Goal: Find specific page/section: Find specific page/section

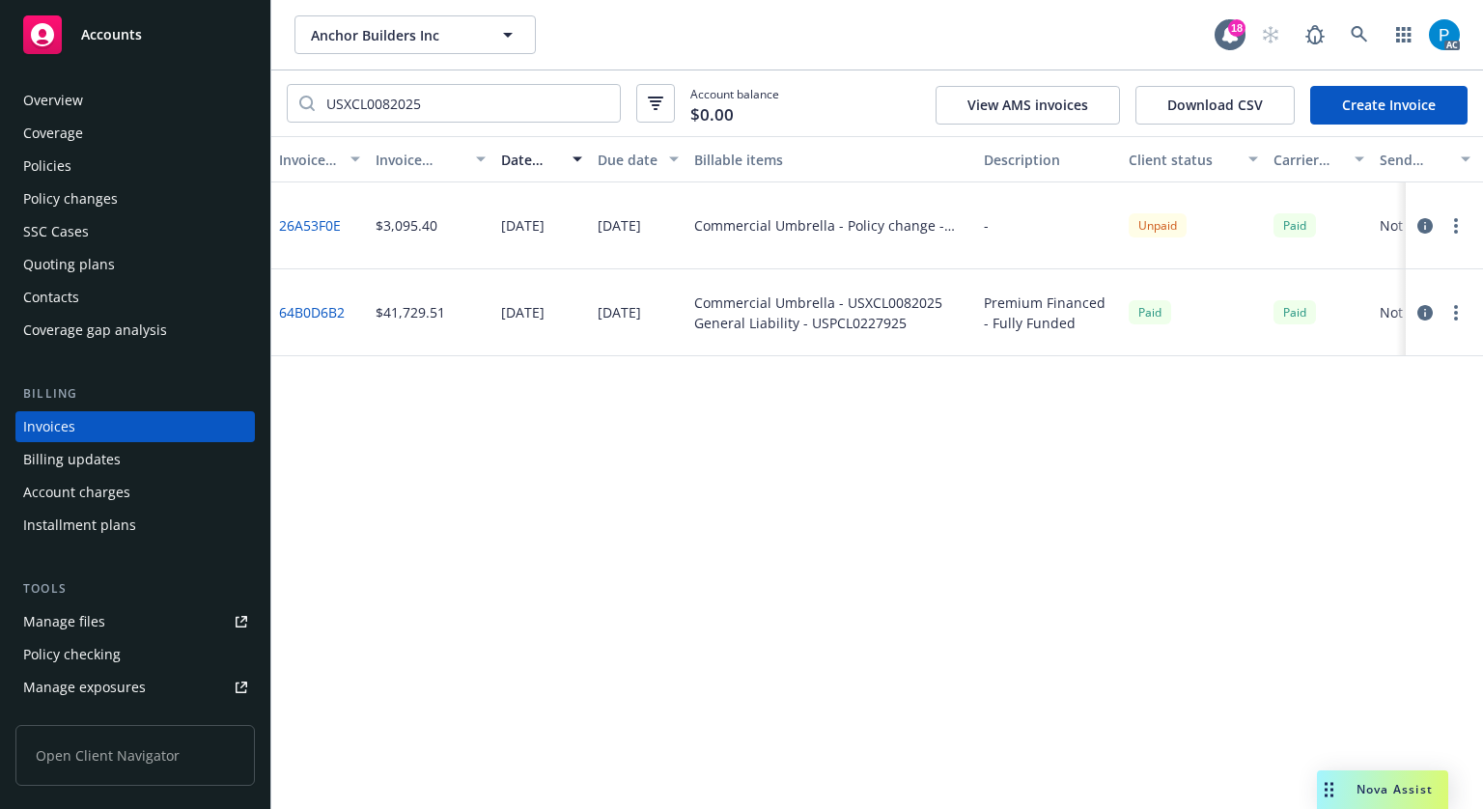
drag, startPoint x: 126, startPoint y: 40, endPoint x: 209, endPoint y: 52, distance: 83.0
click at [126, 40] on span "Accounts" at bounding box center [111, 34] width 61 height 15
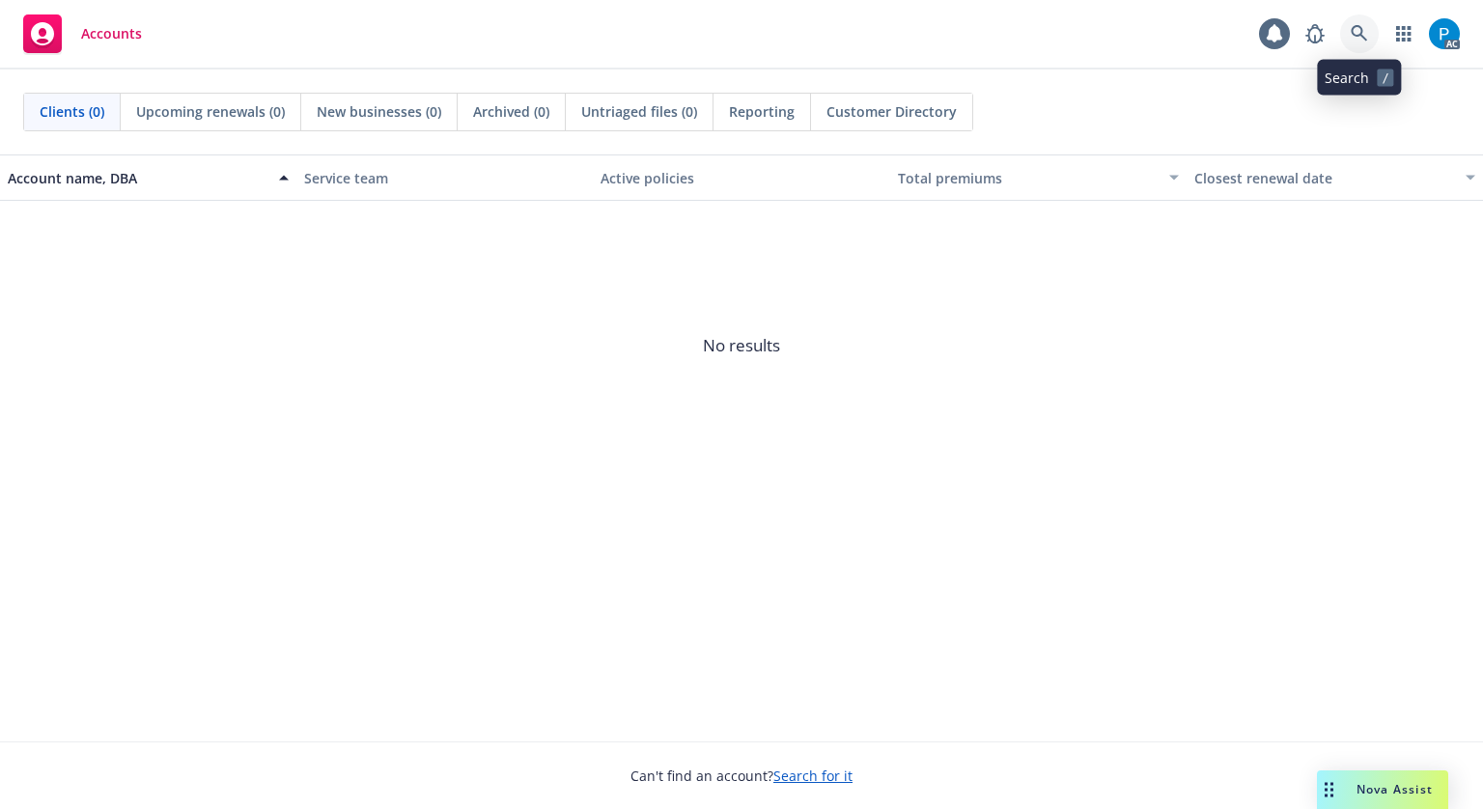
click at [1350, 22] on link at bounding box center [1359, 33] width 39 height 39
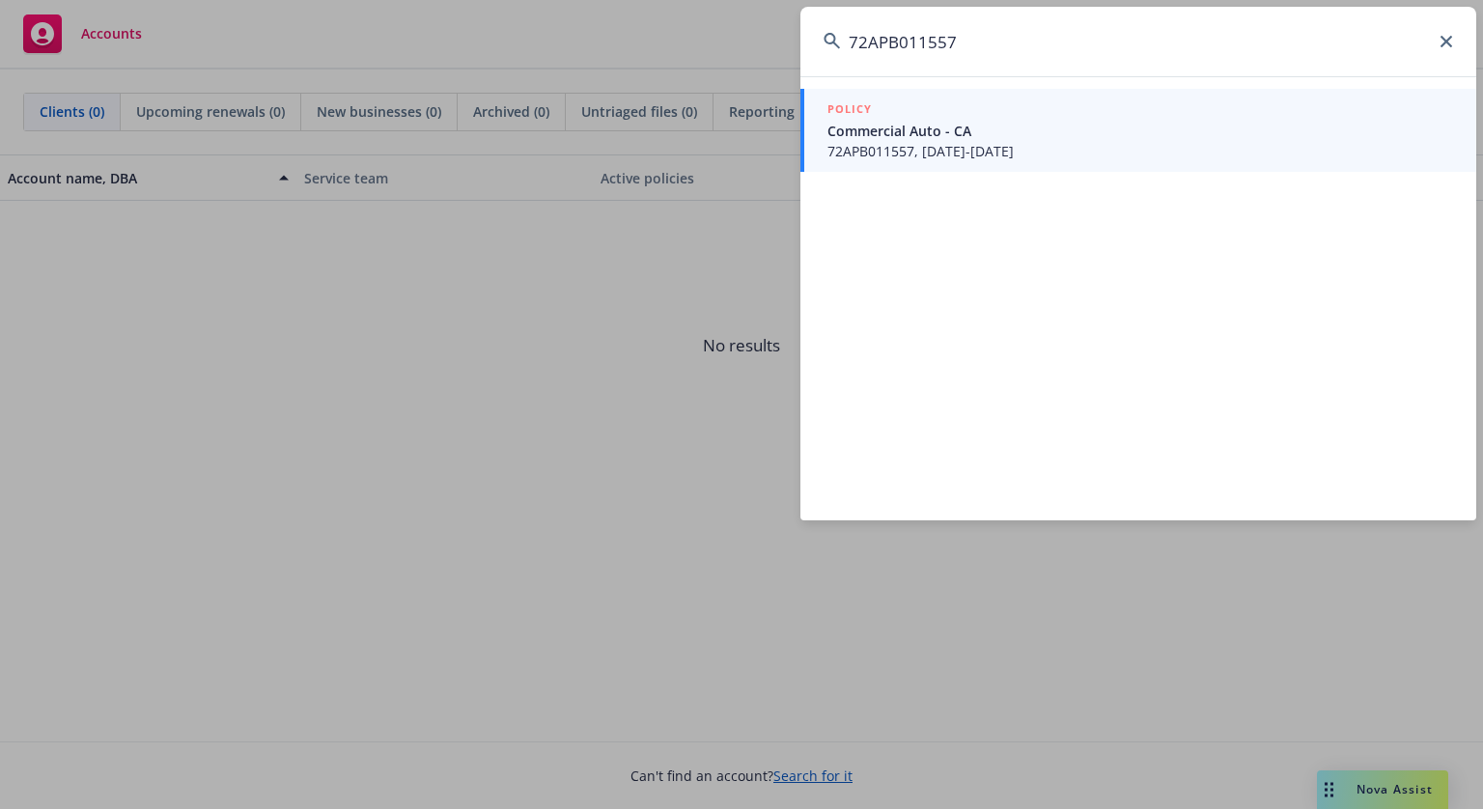
type input "72APB011557"
click at [973, 134] on span "Commercial Auto - CA" at bounding box center [1140, 131] width 626 height 20
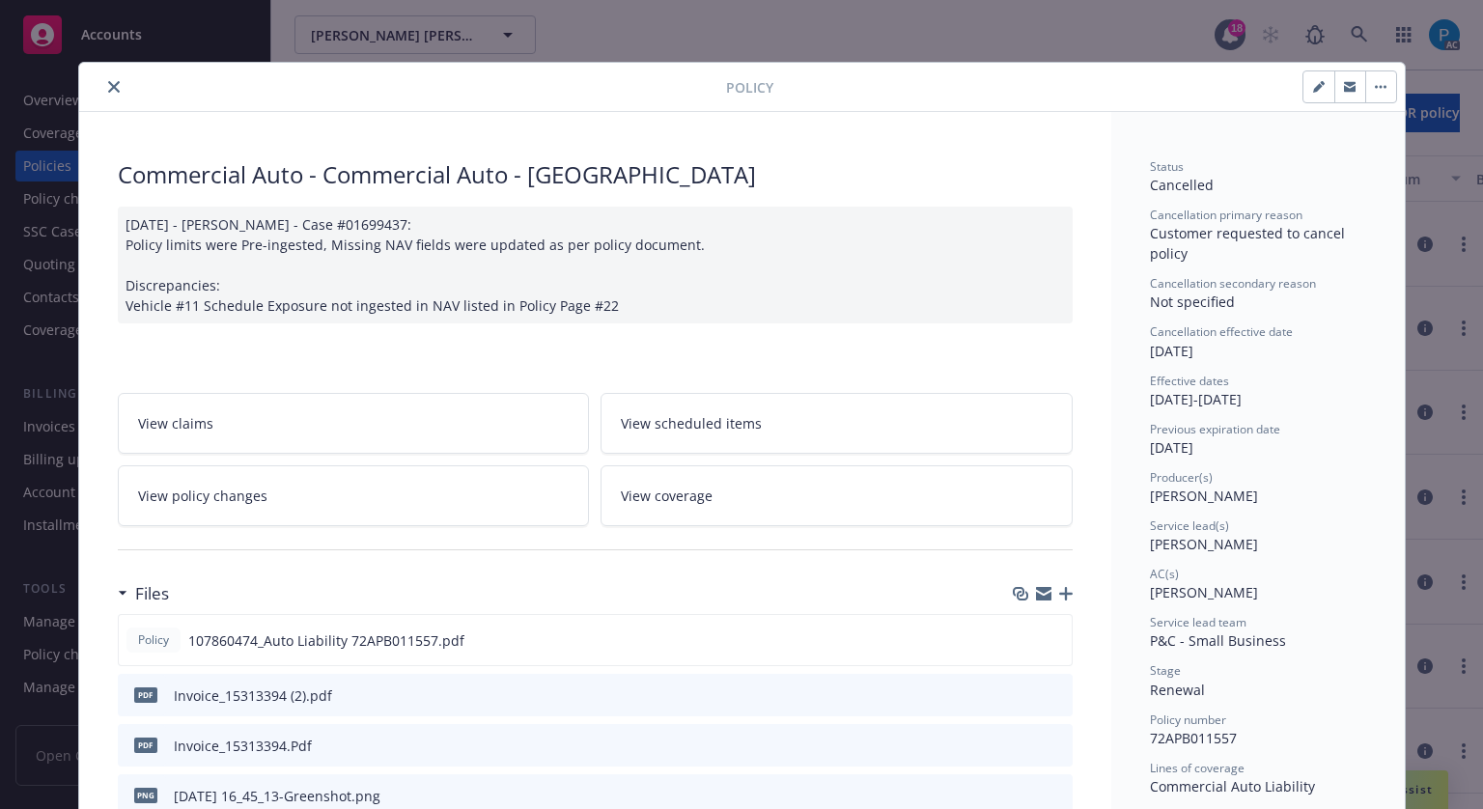
click at [108, 91] on icon "close" at bounding box center [114, 87] width 12 height 12
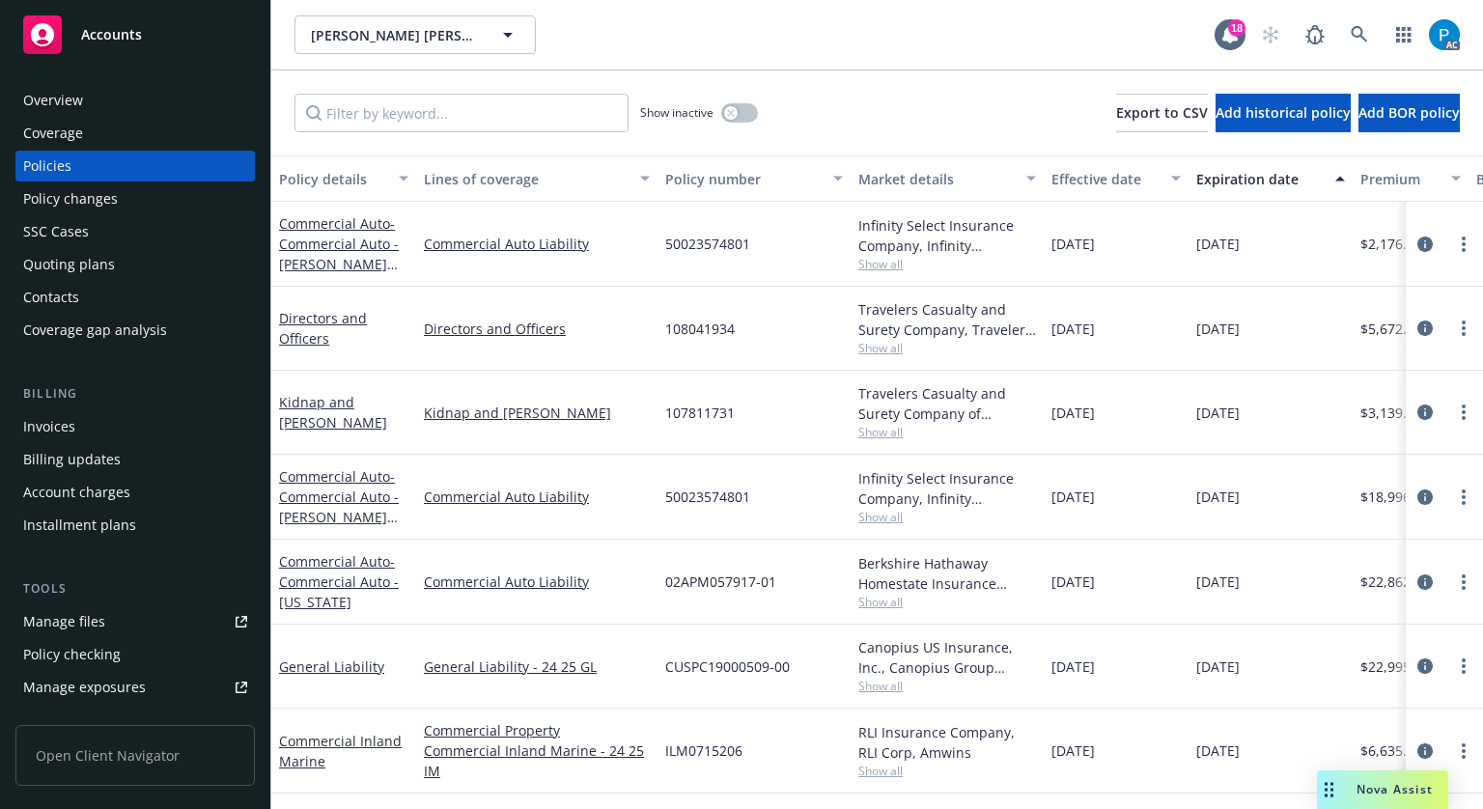
click at [112, 420] on div "Invoices" at bounding box center [135, 426] width 224 height 31
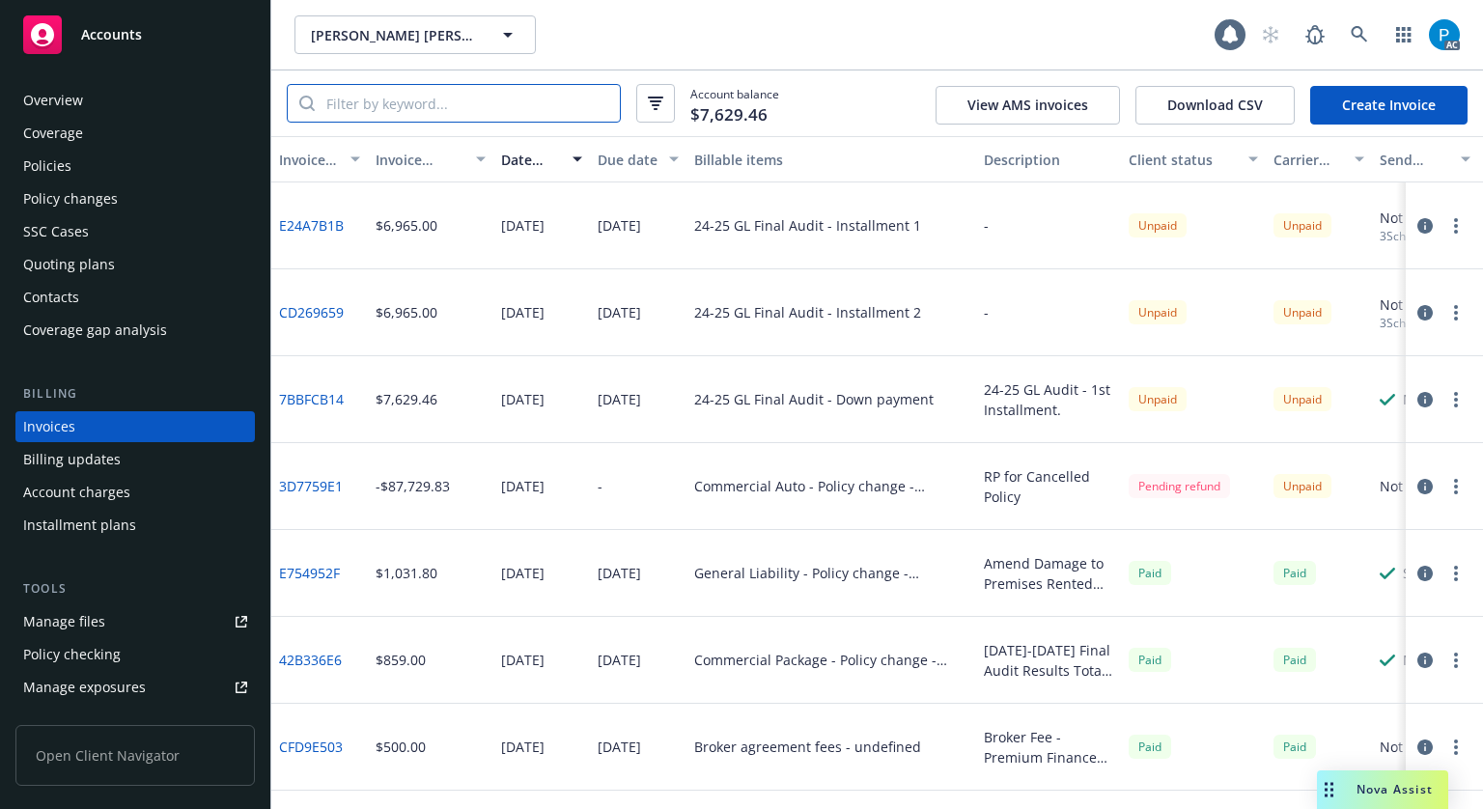
click at [491, 92] on input "search" at bounding box center [467, 103] width 305 height 37
paste input "72APB011557"
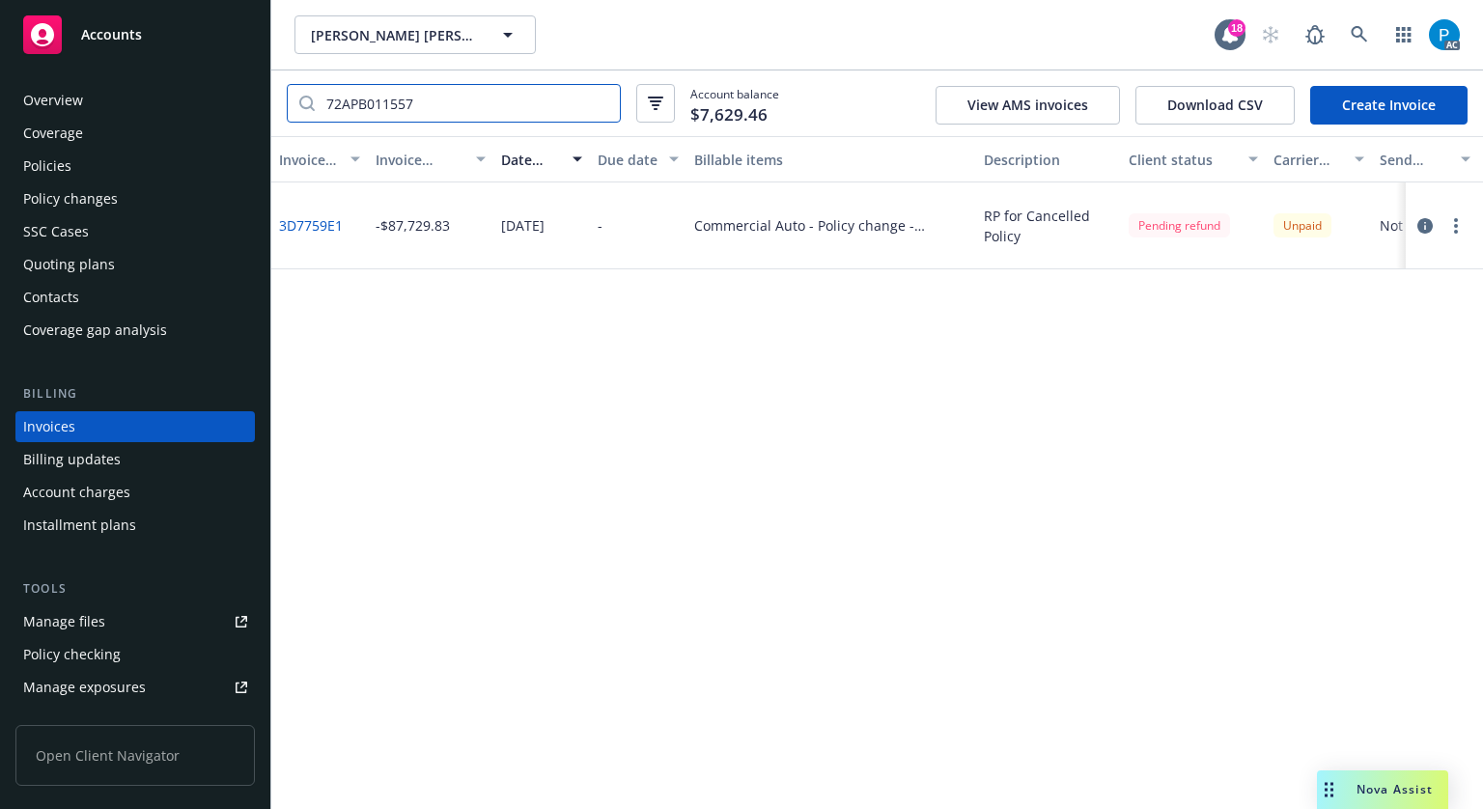
type input "72APB011557"
click at [139, 18] on div "Accounts" at bounding box center [135, 34] width 224 height 39
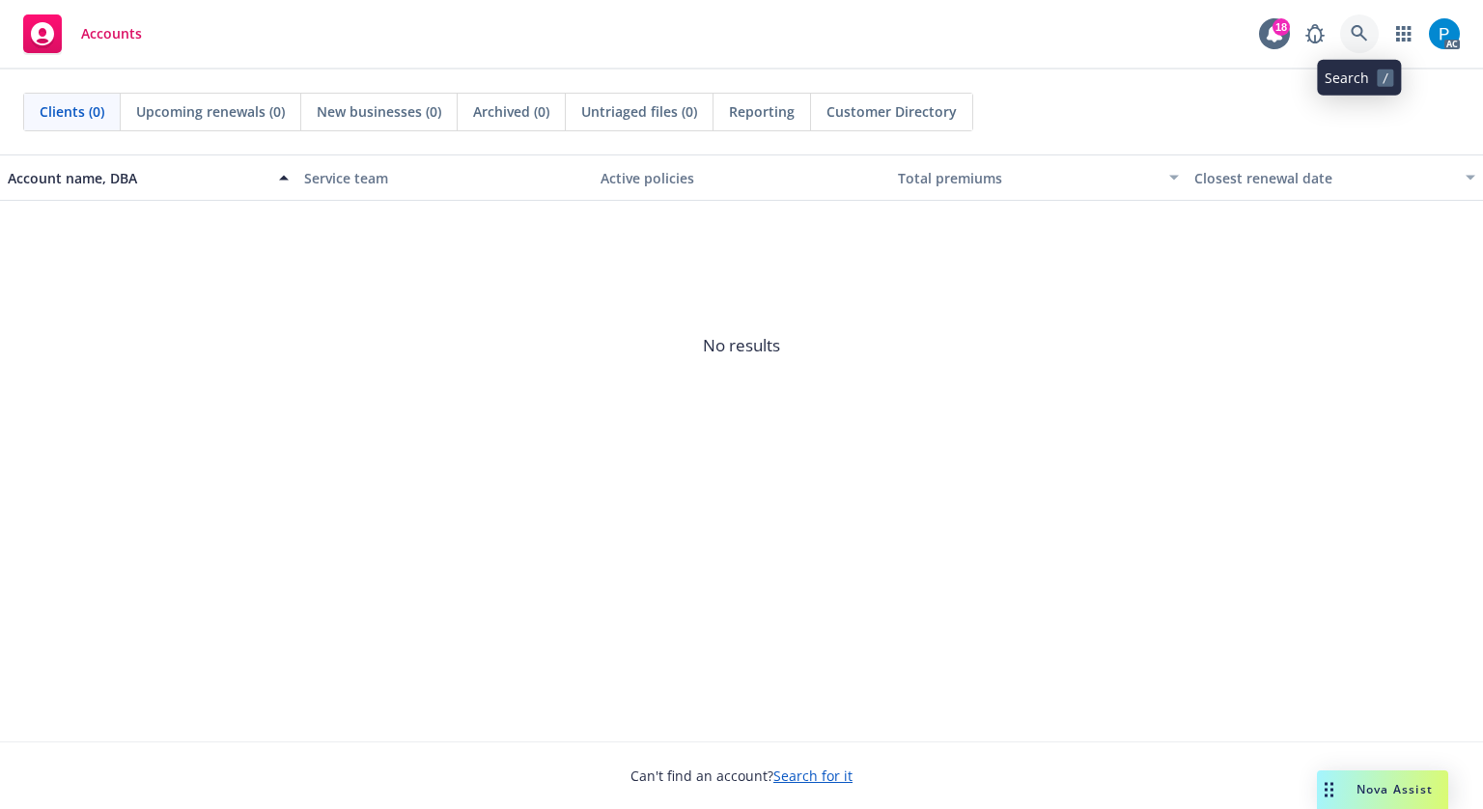
click at [1351, 18] on link at bounding box center [1359, 33] width 39 height 39
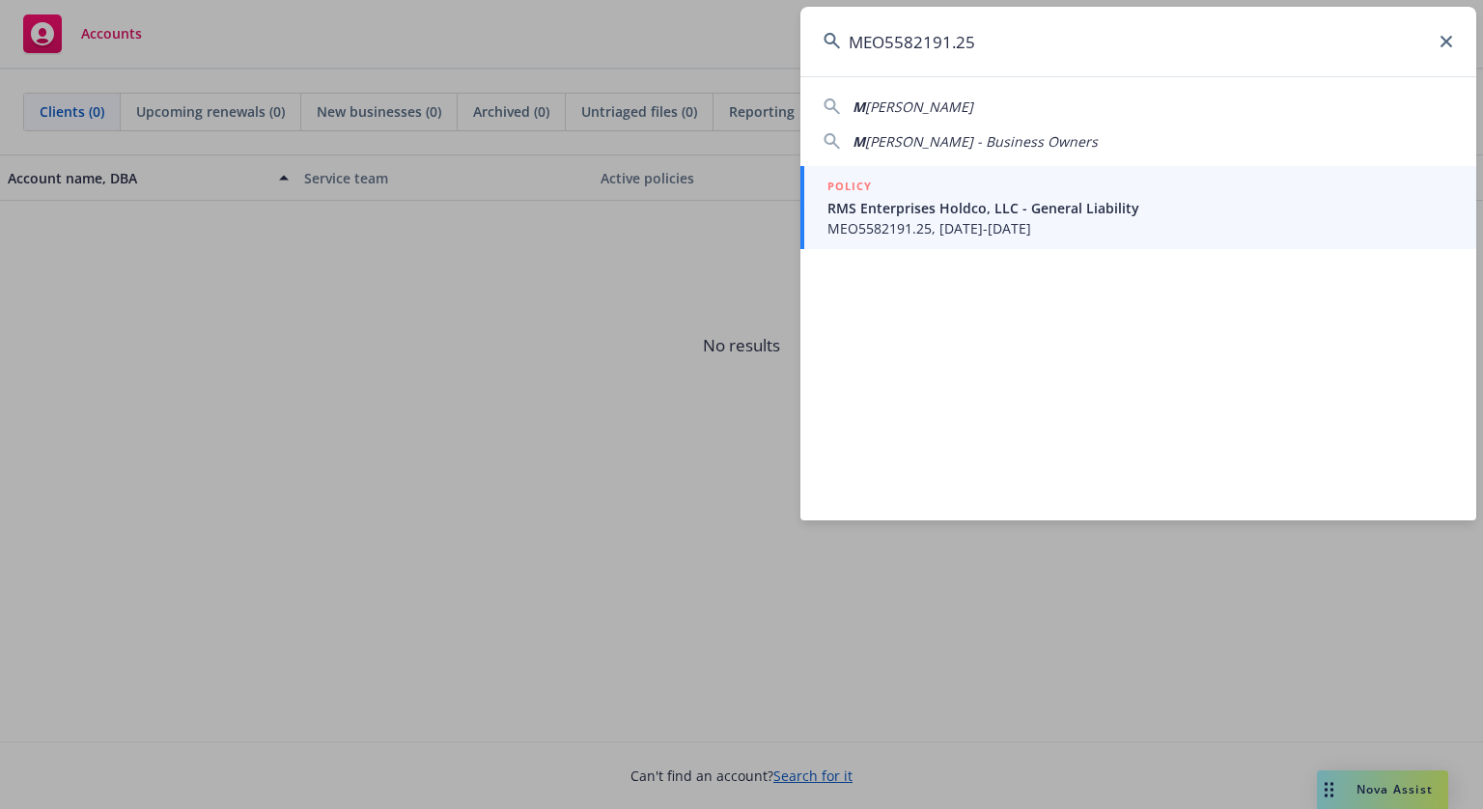
type input "MEO5582191.25"
click at [1058, 200] on span "RMS Enterprises Holdco, LLC - General Liability" at bounding box center [1140, 208] width 626 height 20
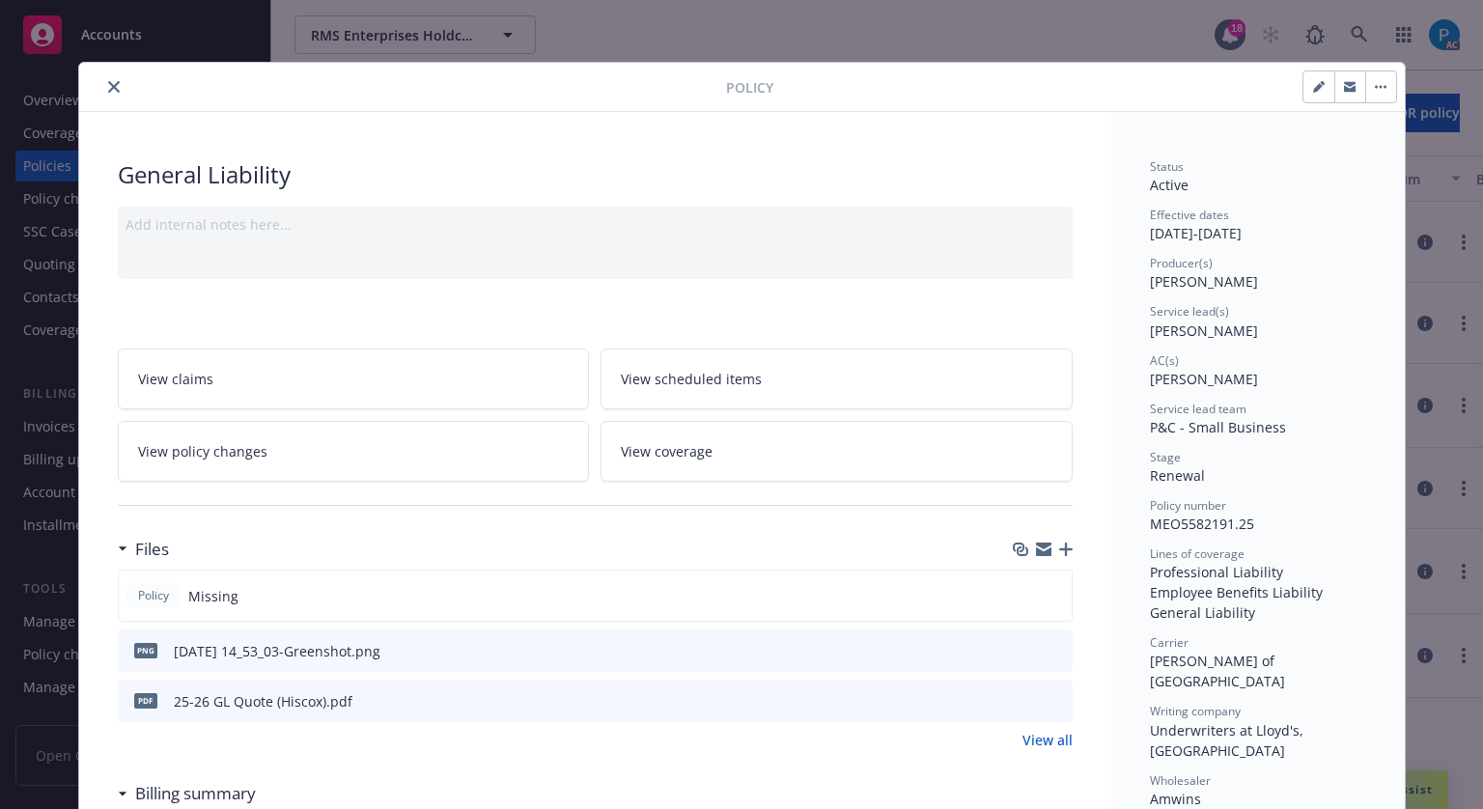
click at [108, 88] on icon "close" at bounding box center [114, 87] width 12 height 12
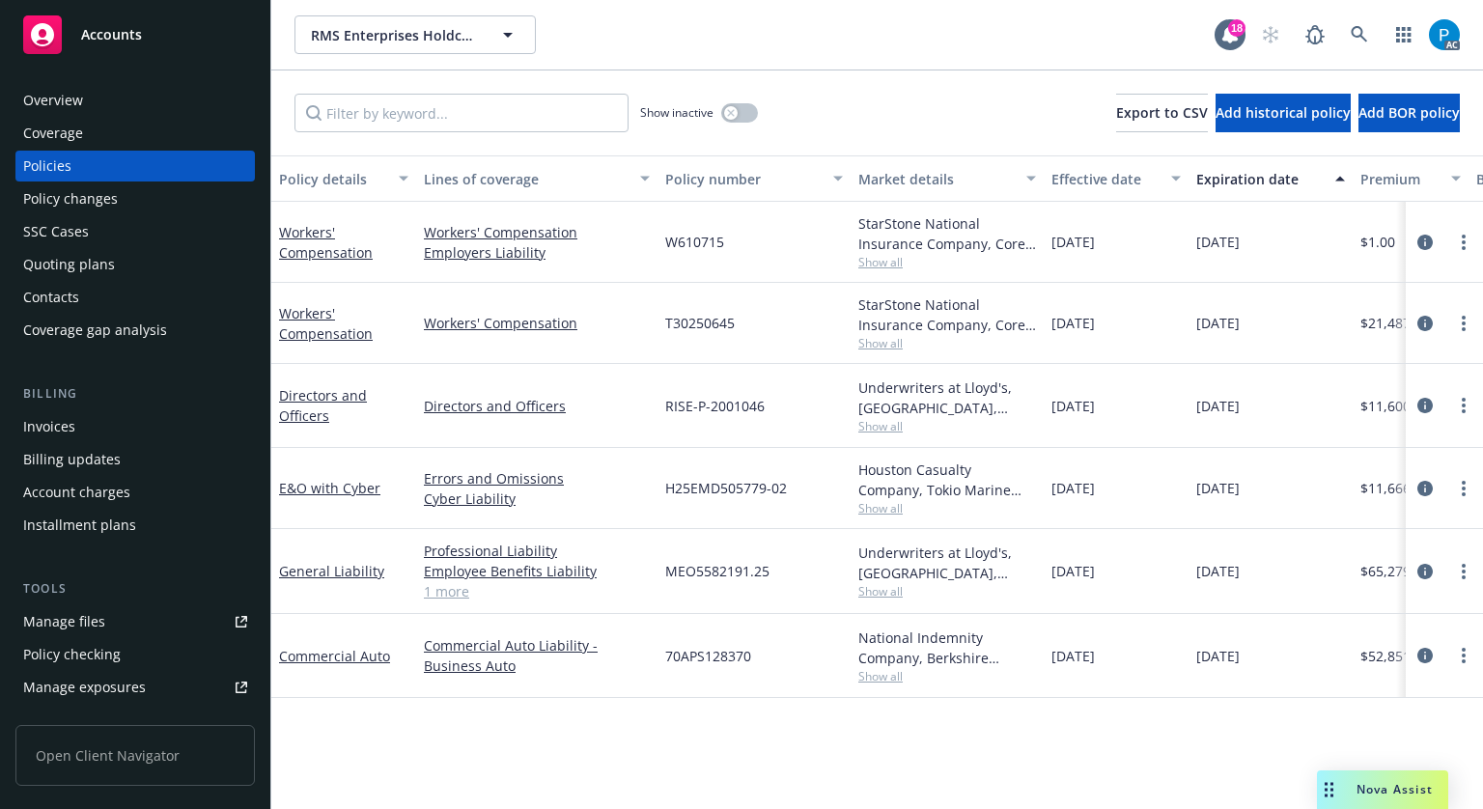
click at [65, 430] on div "Invoices" at bounding box center [49, 426] width 52 height 31
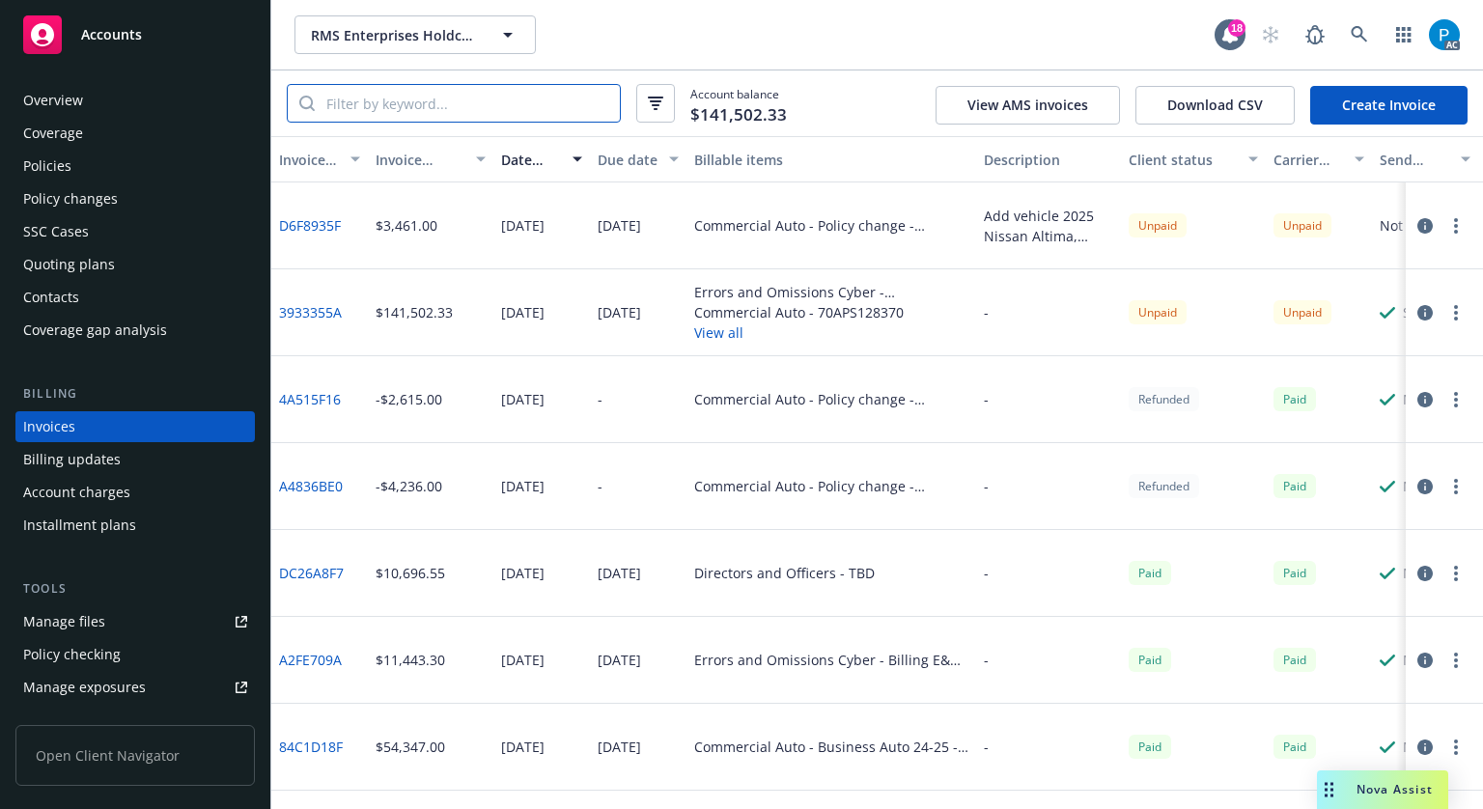
click at [413, 103] on input "search" at bounding box center [467, 103] width 305 height 37
paste input "MEO5582191.25"
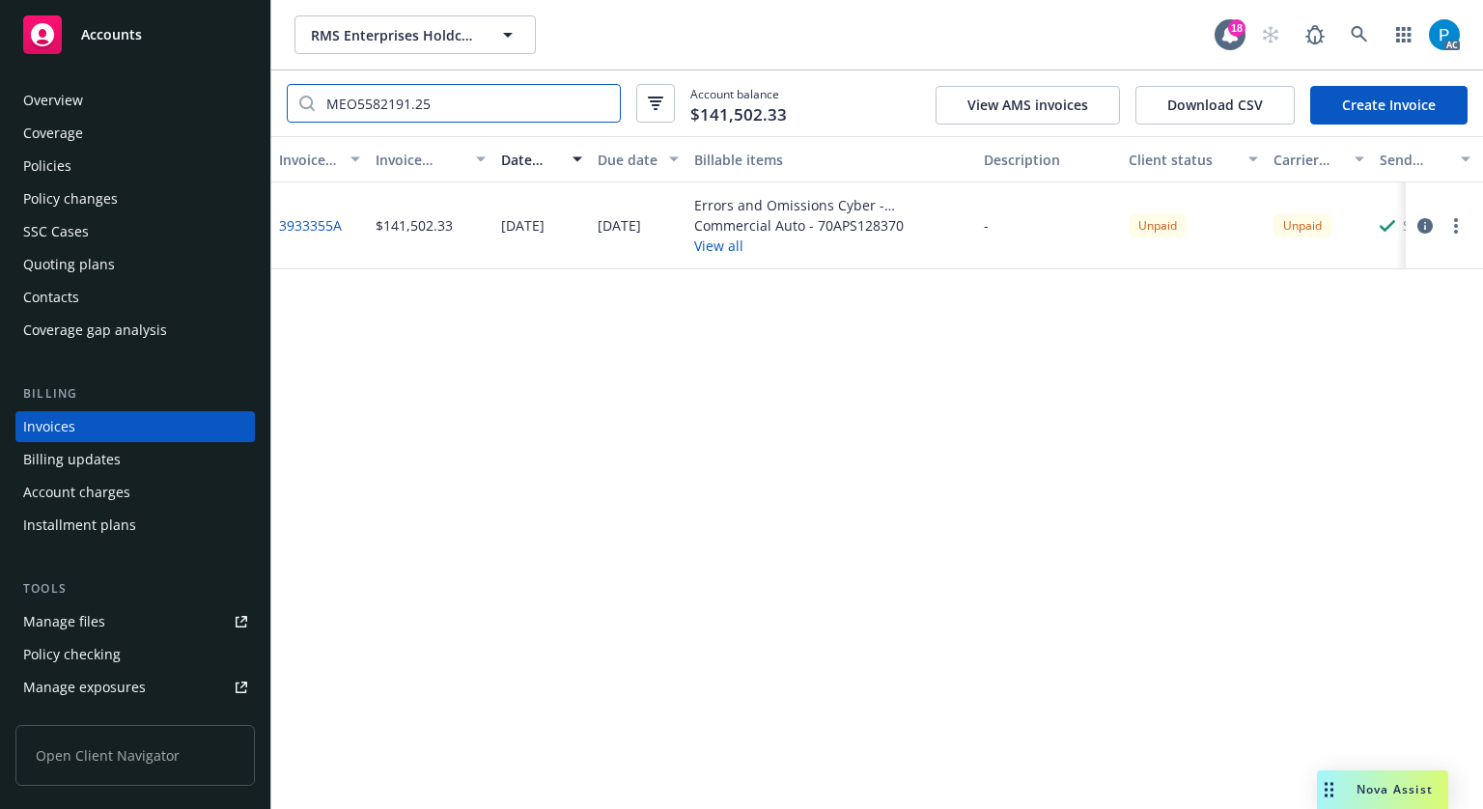
type input "MEO5582191.25"
click at [132, 48] on div "Accounts" at bounding box center [135, 34] width 224 height 39
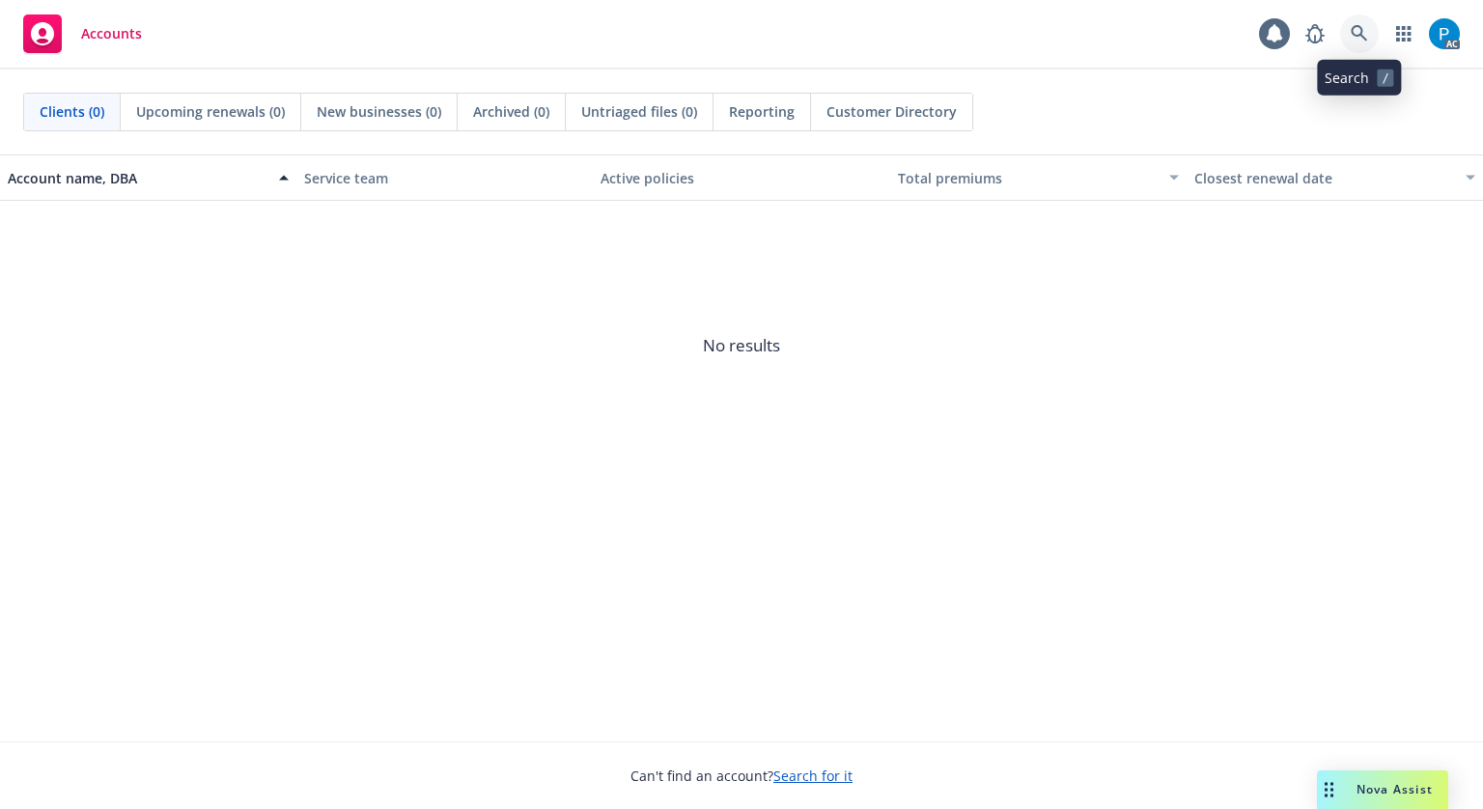
click at [1358, 32] on icon at bounding box center [1358, 33] width 17 height 17
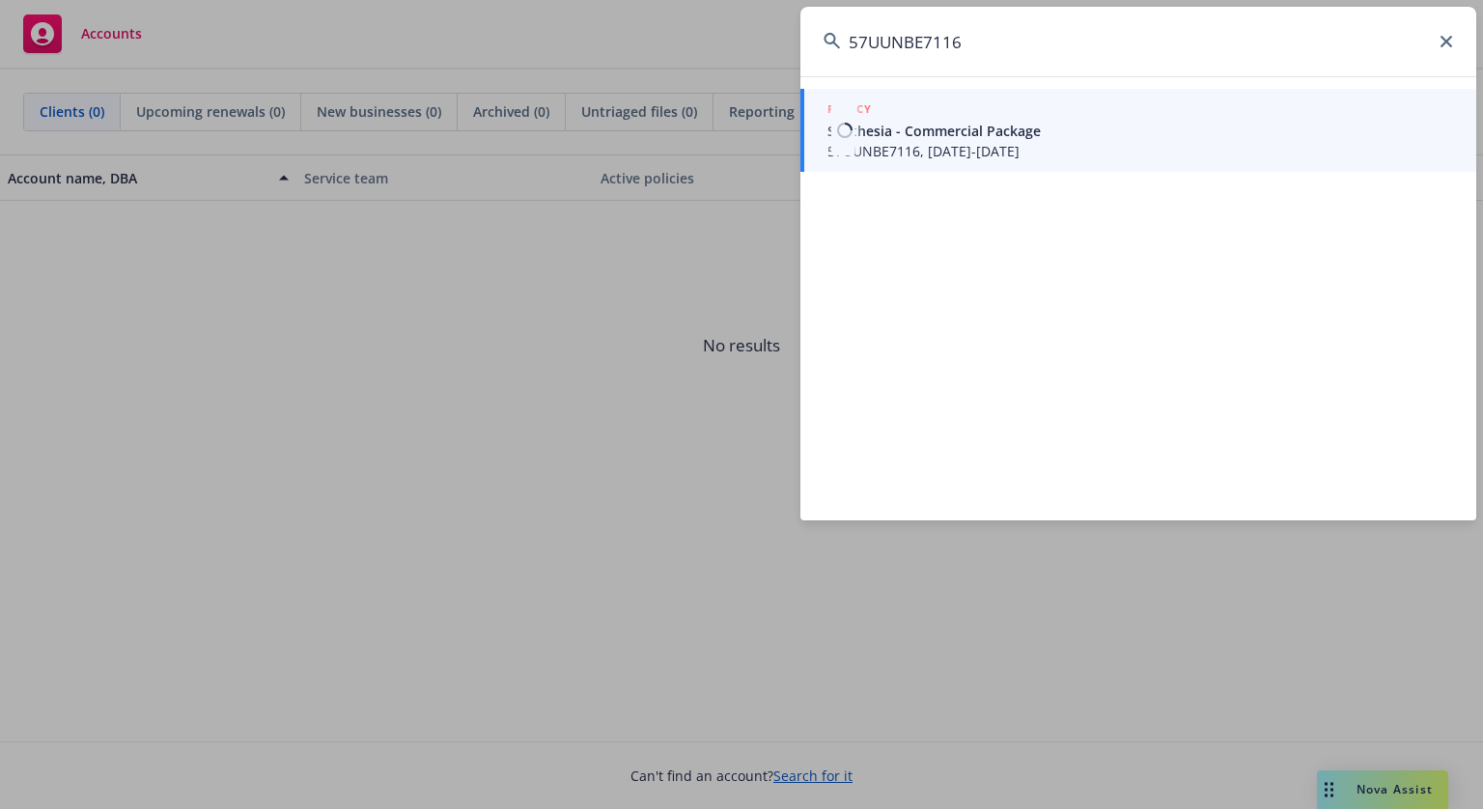
type input "57UUNBE7116"
click at [966, 142] on span "57UUNBE7116, [DATE]-[DATE]" at bounding box center [1140, 151] width 626 height 20
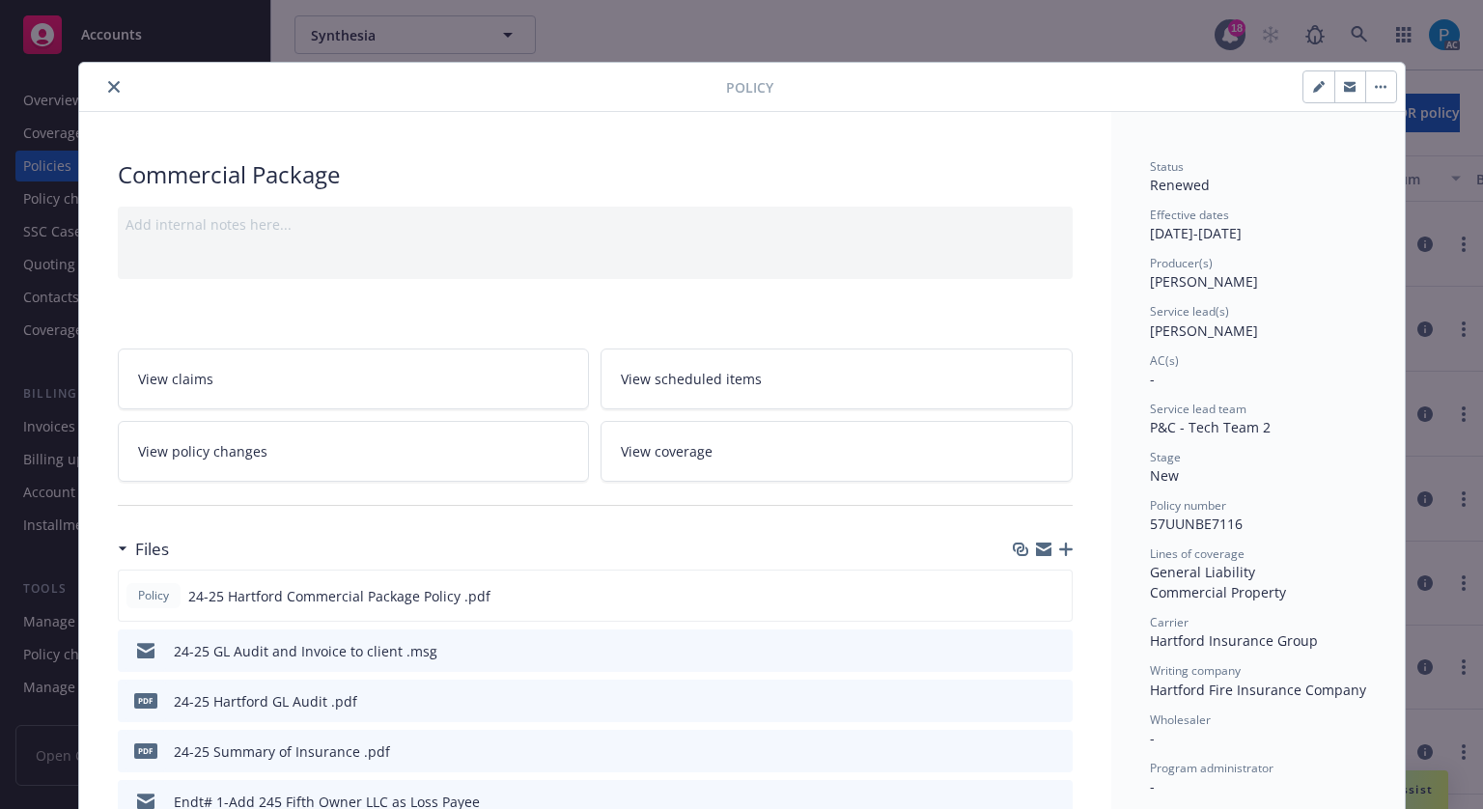
click at [108, 88] on icon "close" at bounding box center [114, 87] width 12 height 12
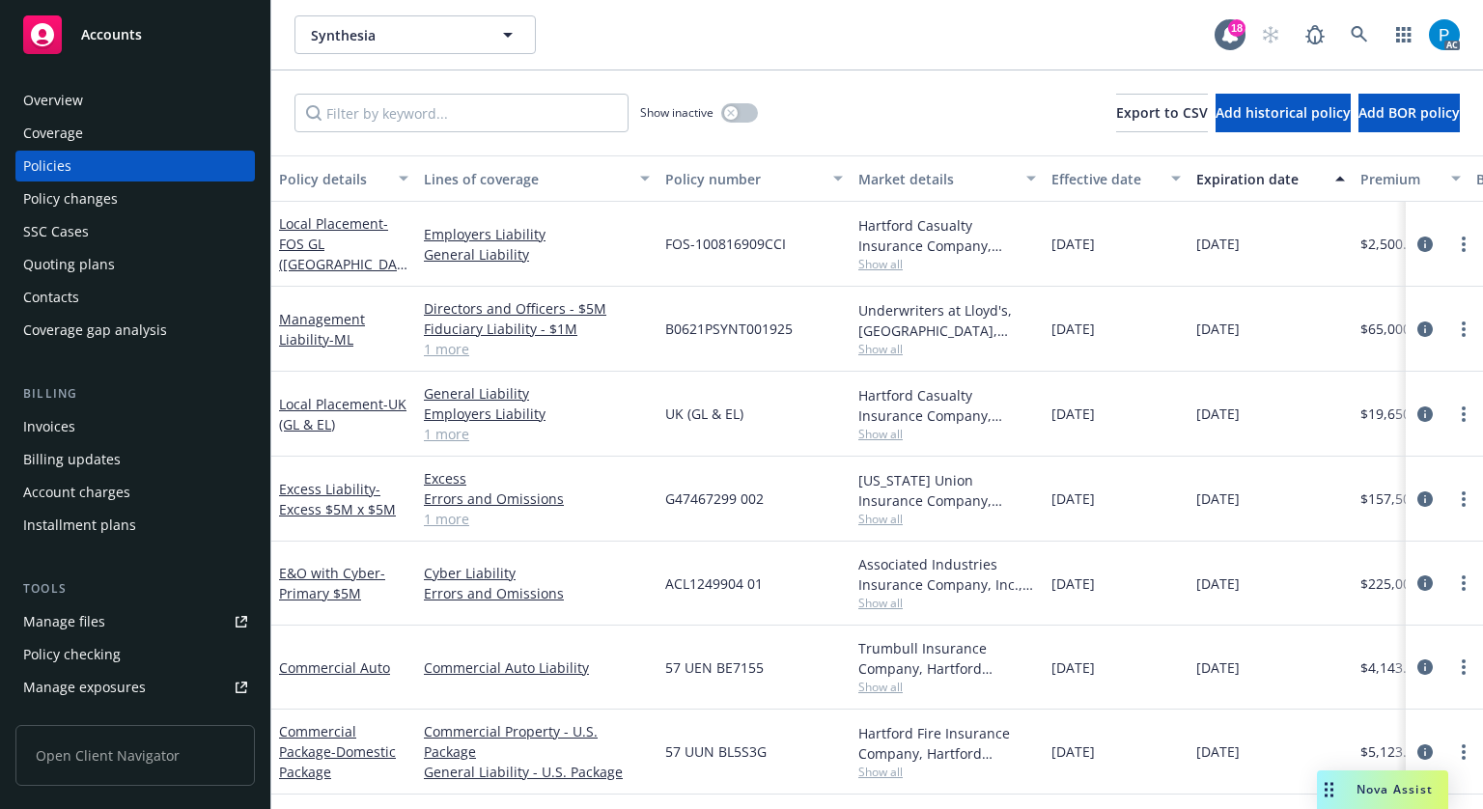
click at [93, 431] on div "Invoices" at bounding box center [135, 426] width 224 height 31
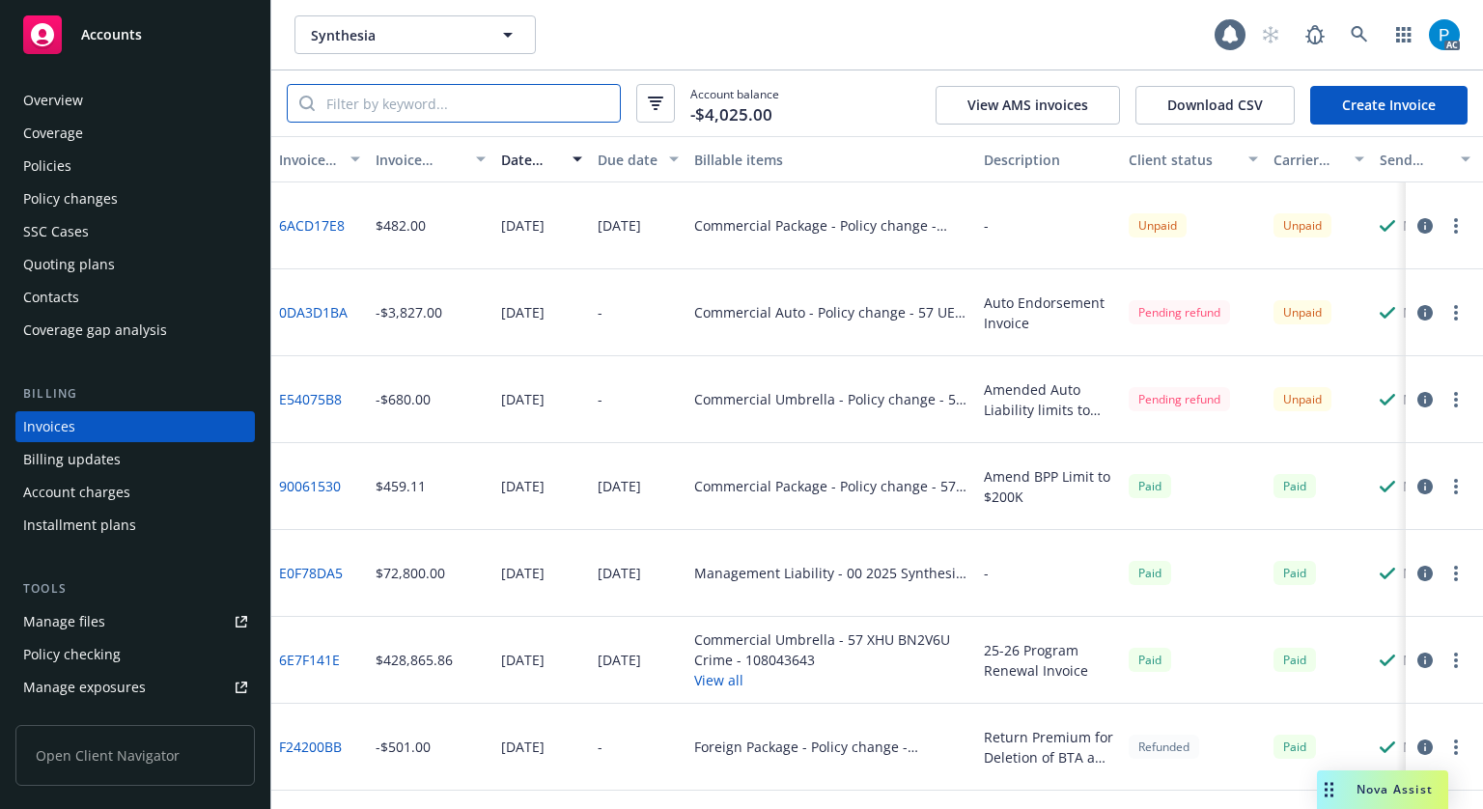
click at [448, 99] on input "search" at bounding box center [467, 103] width 305 height 37
paste input "57UUNBE7116"
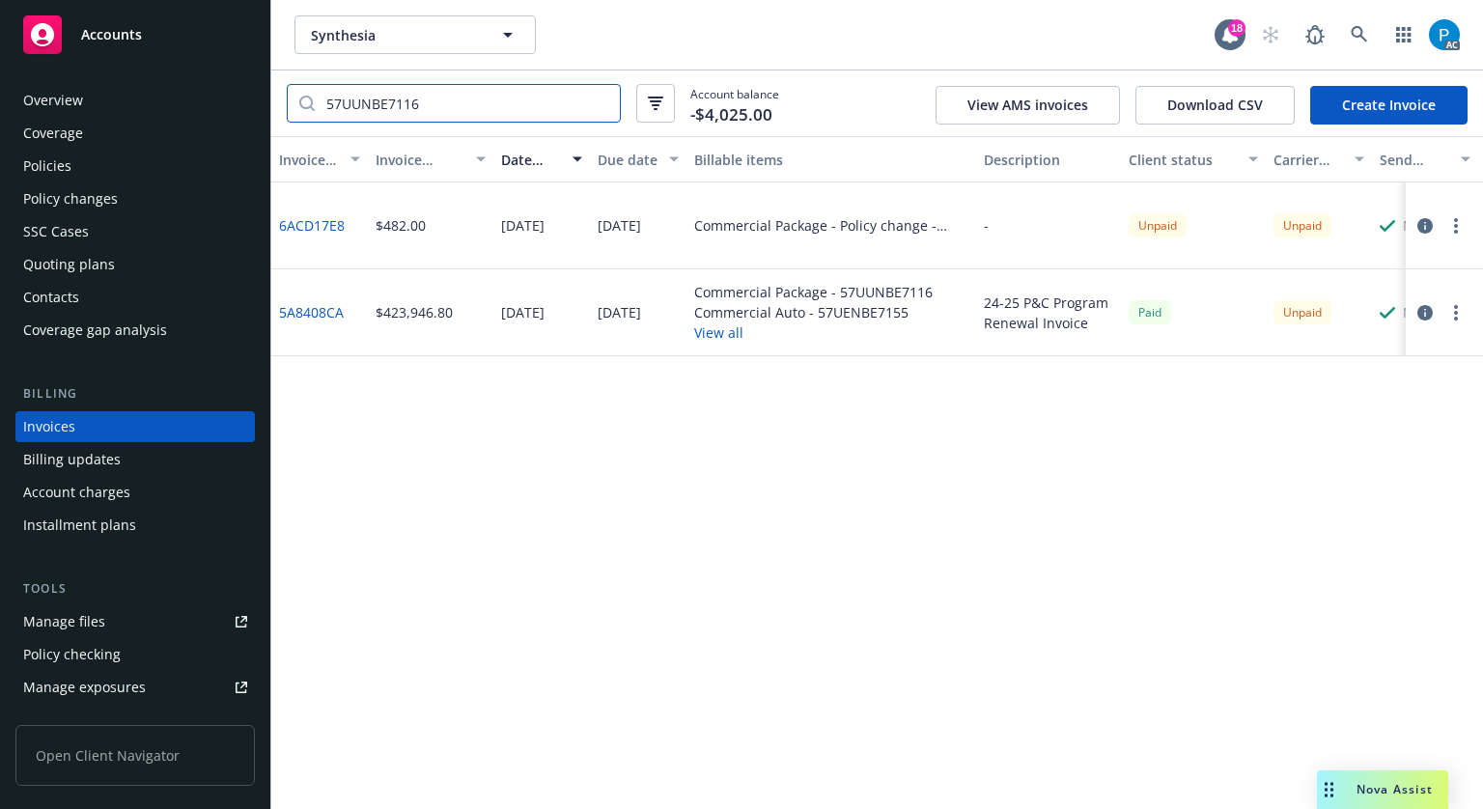
type input "57UUNBE7116"
click at [120, 45] on div "Accounts" at bounding box center [135, 34] width 224 height 39
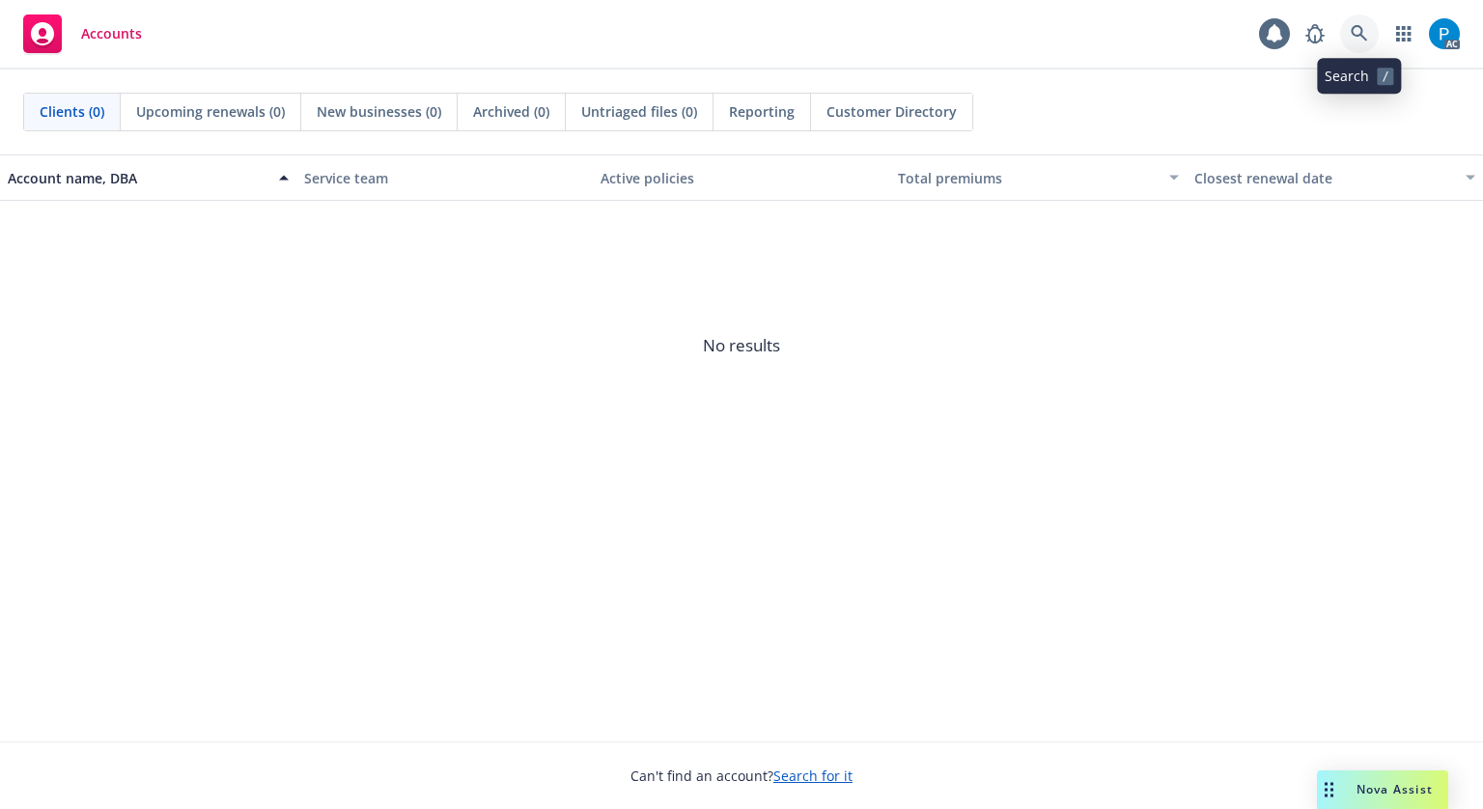
click at [1353, 19] on link at bounding box center [1359, 33] width 39 height 39
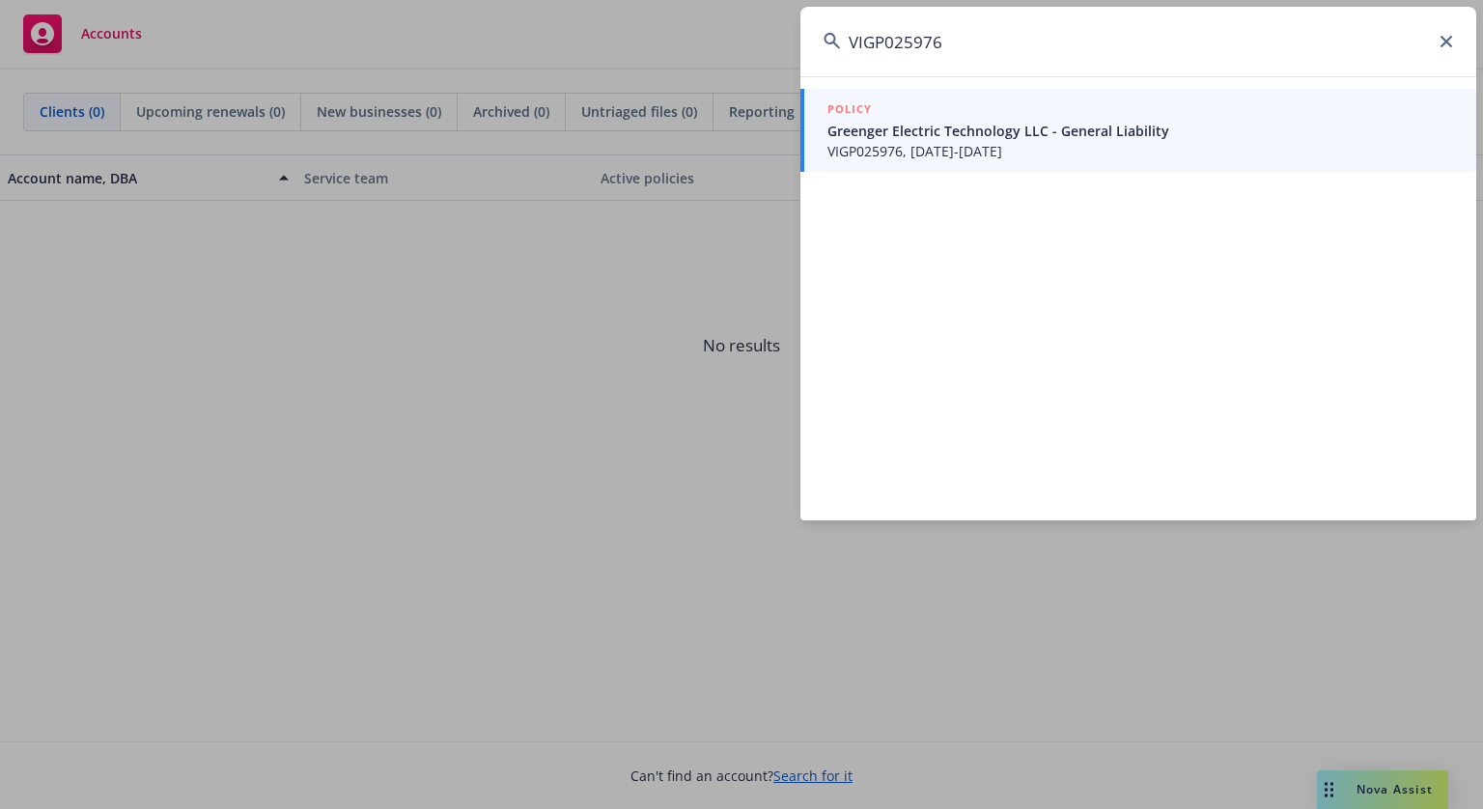
type input "VIGP025976"
click at [995, 146] on span "VIGP025976, [DATE]-[DATE]" at bounding box center [1140, 151] width 626 height 20
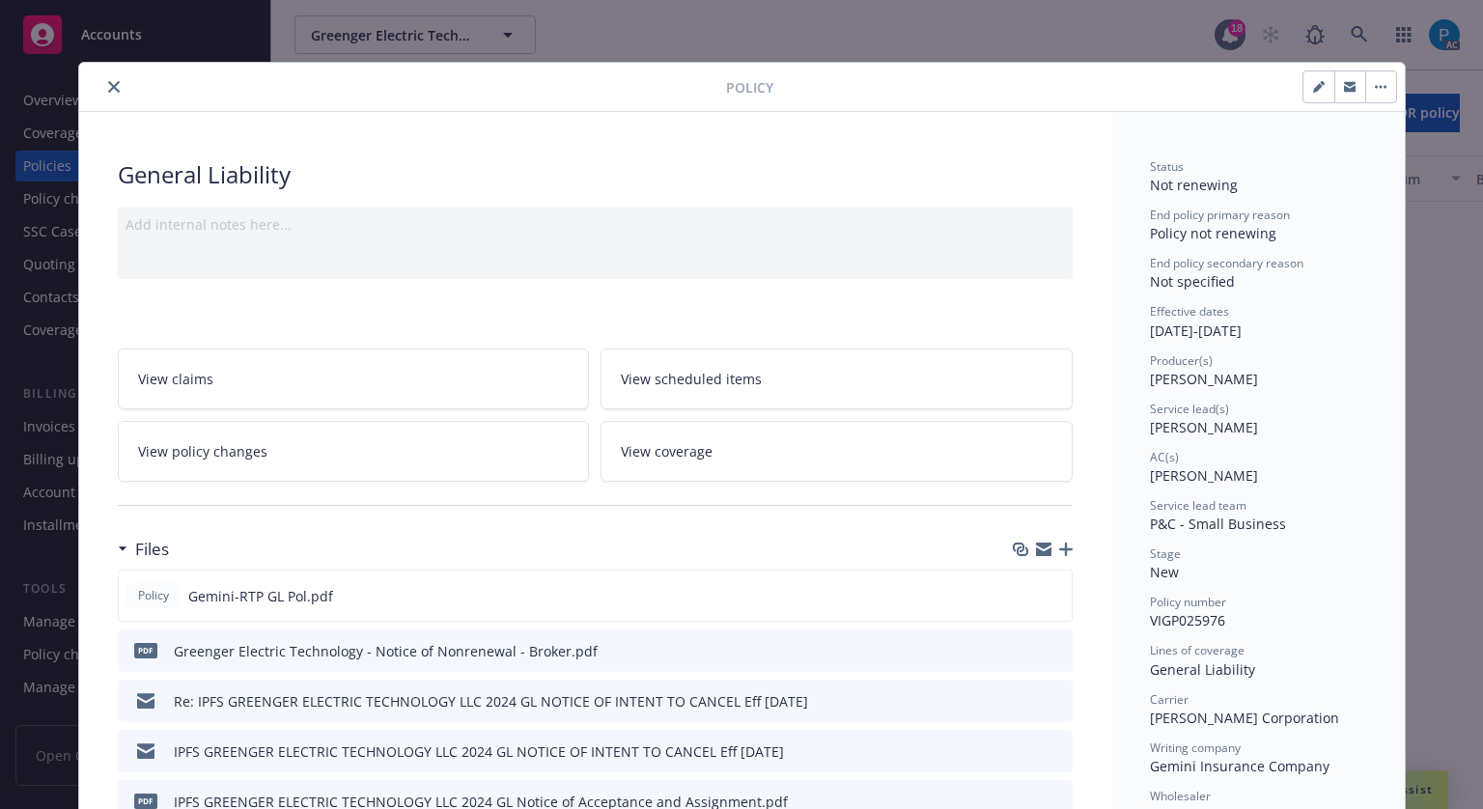
click at [102, 85] on button "close" at bounding box center [113, 86] width 23 height 23
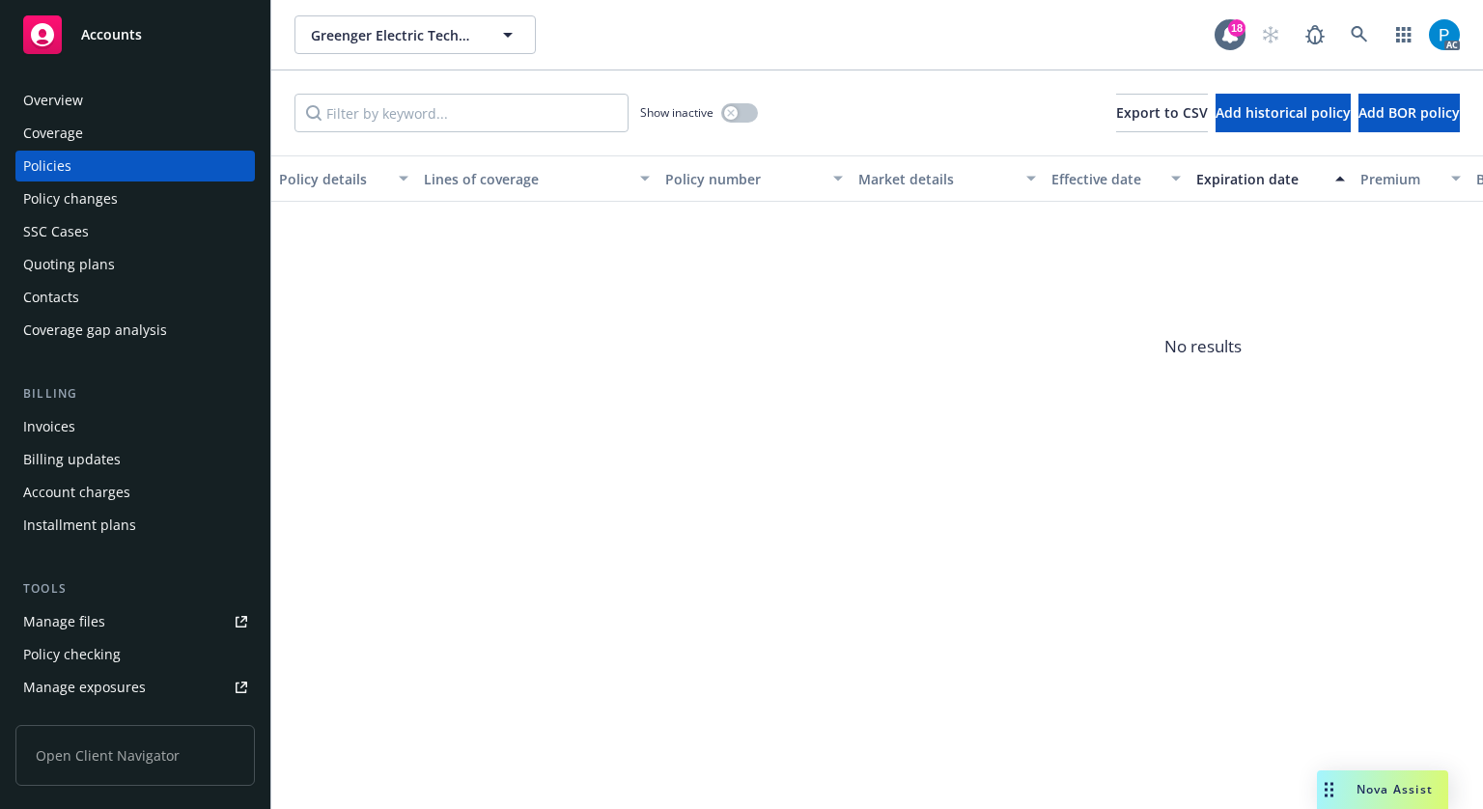
click at [119, 431] on div "Invoices" at bounding box center [135, 426] width 224 height 31
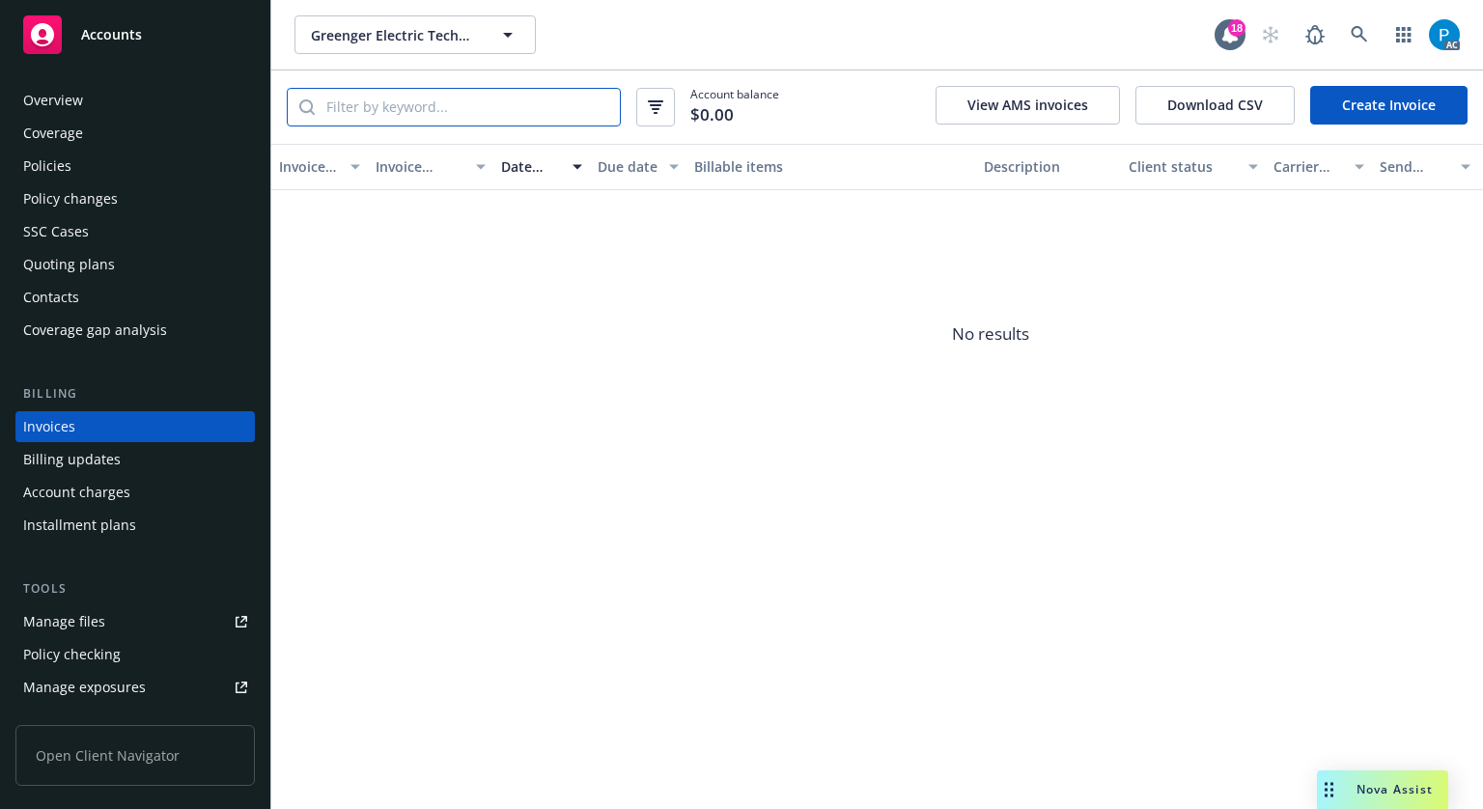
click at [488, 107] on input "search" at bounding box center [467, 107] width 305 height 37
paste input "VIGP025976"
type input "VIGP025976"
click at [147, 19] on div "Accounts" at bounding box center [135, 34] width 224 height 39
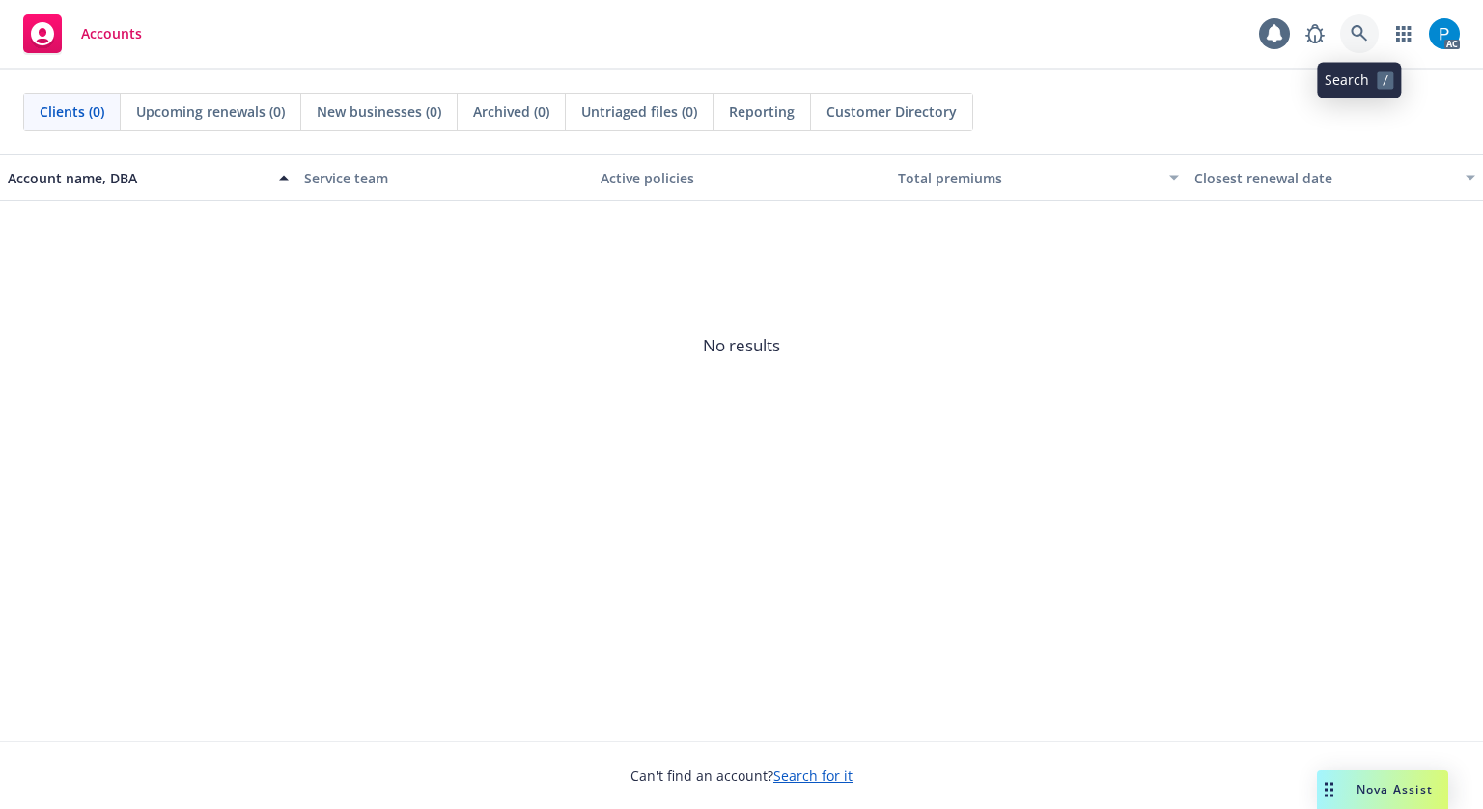
click at [1367, 23] on link at bounding box center [1359, 33] width 39 height 39
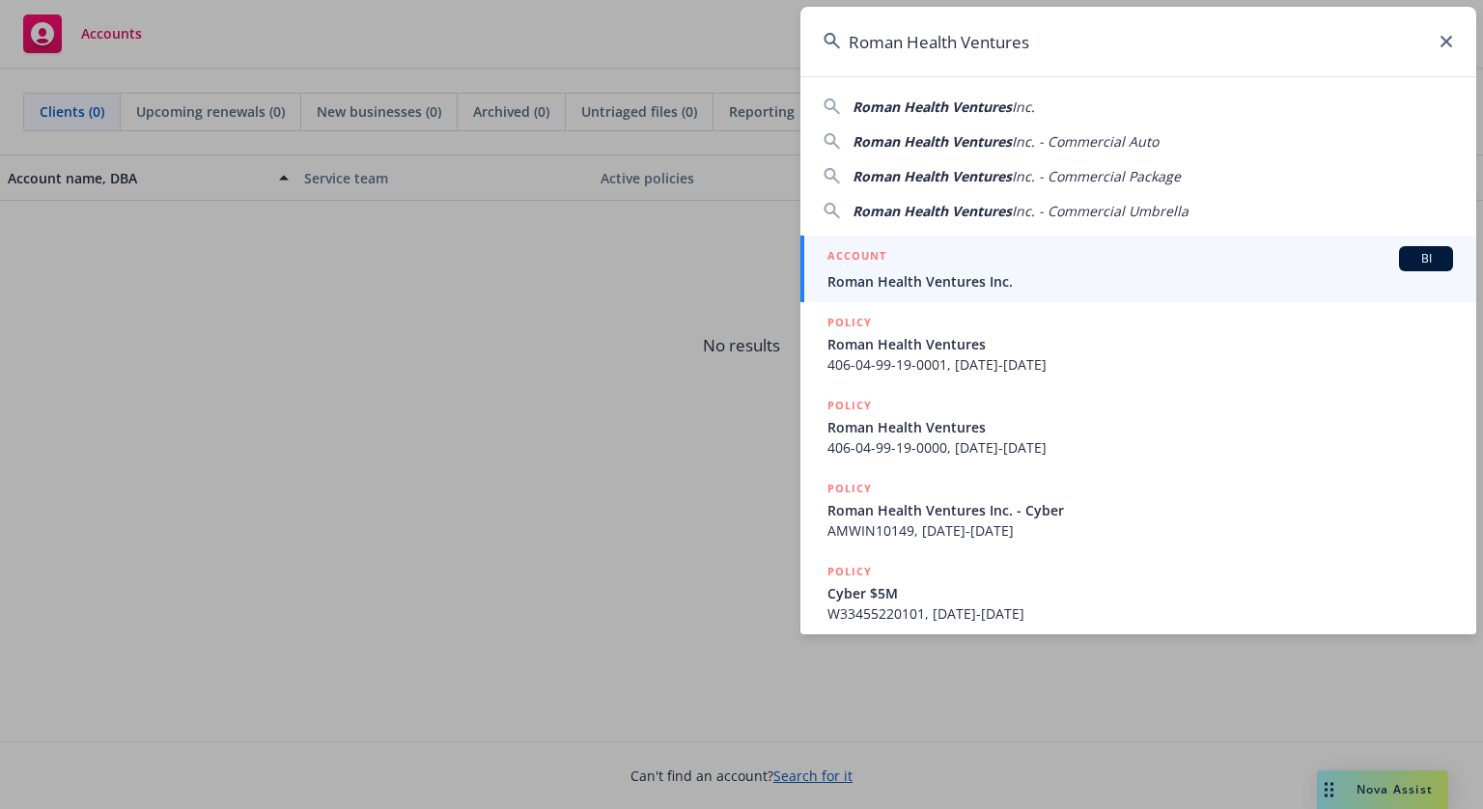
type input "Roman Health Ventures"
click at [1008, 269] on div "ACCOUNT BI" at bounding box center [1140, 258] width 626 height 25
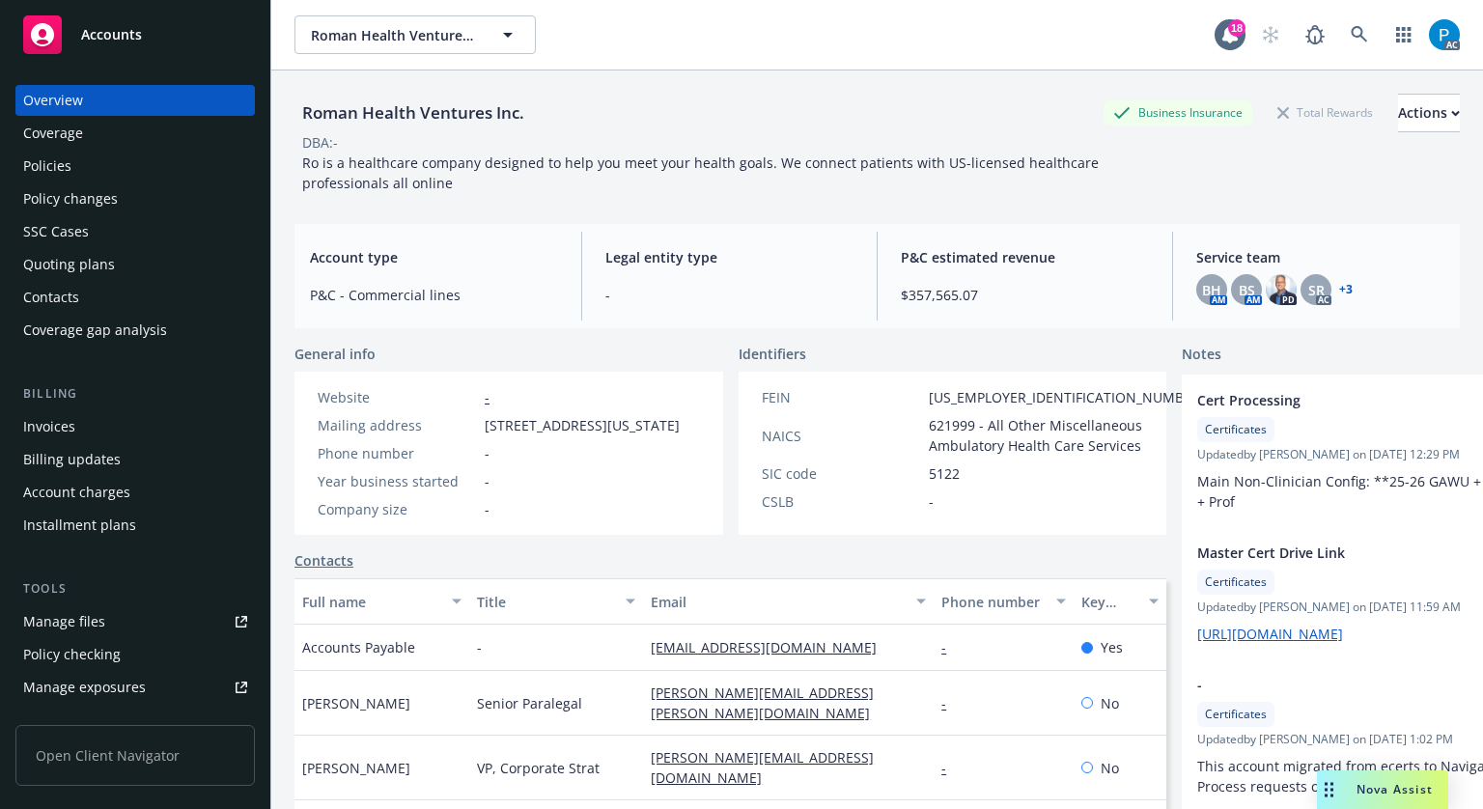
click at [70, 420] on div "Invoices" at bounding box center [49, 426] width 52 height 31
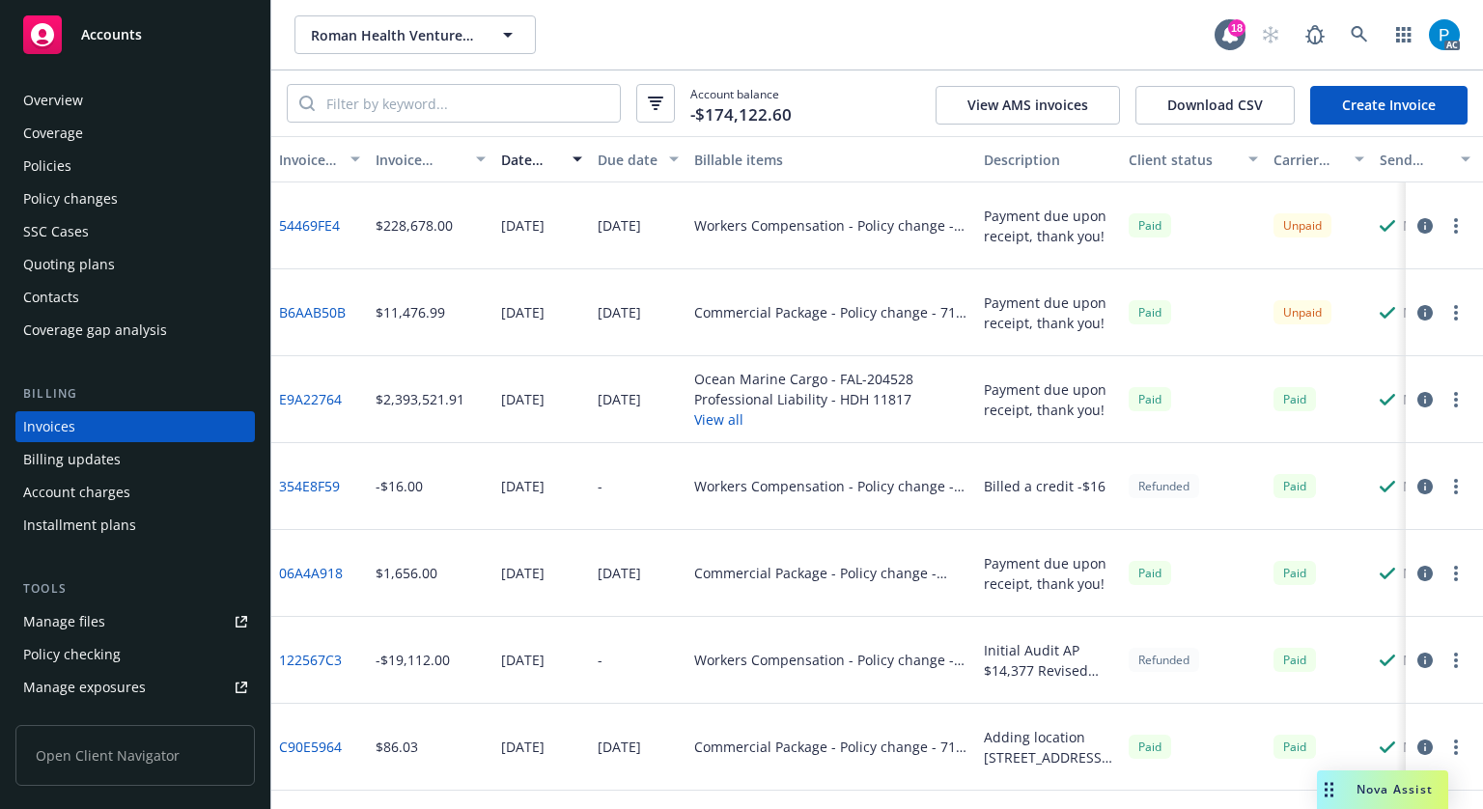
click at [1417, 226] on icon "button" at bounding box center [1424, 225] width 15 height 15
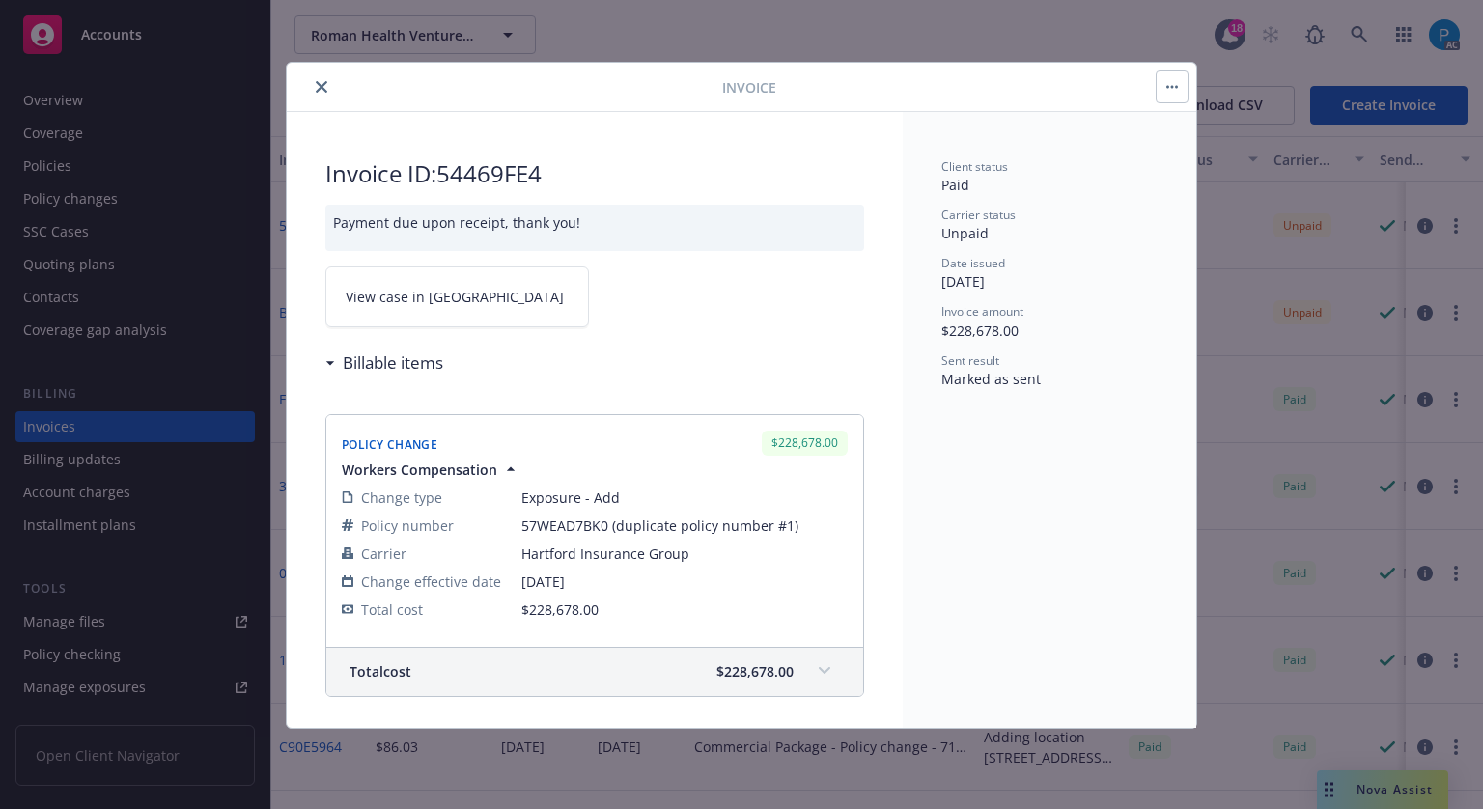
click at [435, 293] on span "View case in [GEOGRAPHIC_DATA]" at bounding box center [455, 297] width 218 height 20
drag, startPoint x: 1070, startPoint y: 28, endPoint x: 1086, endPoint y: 49, distance: 26.8
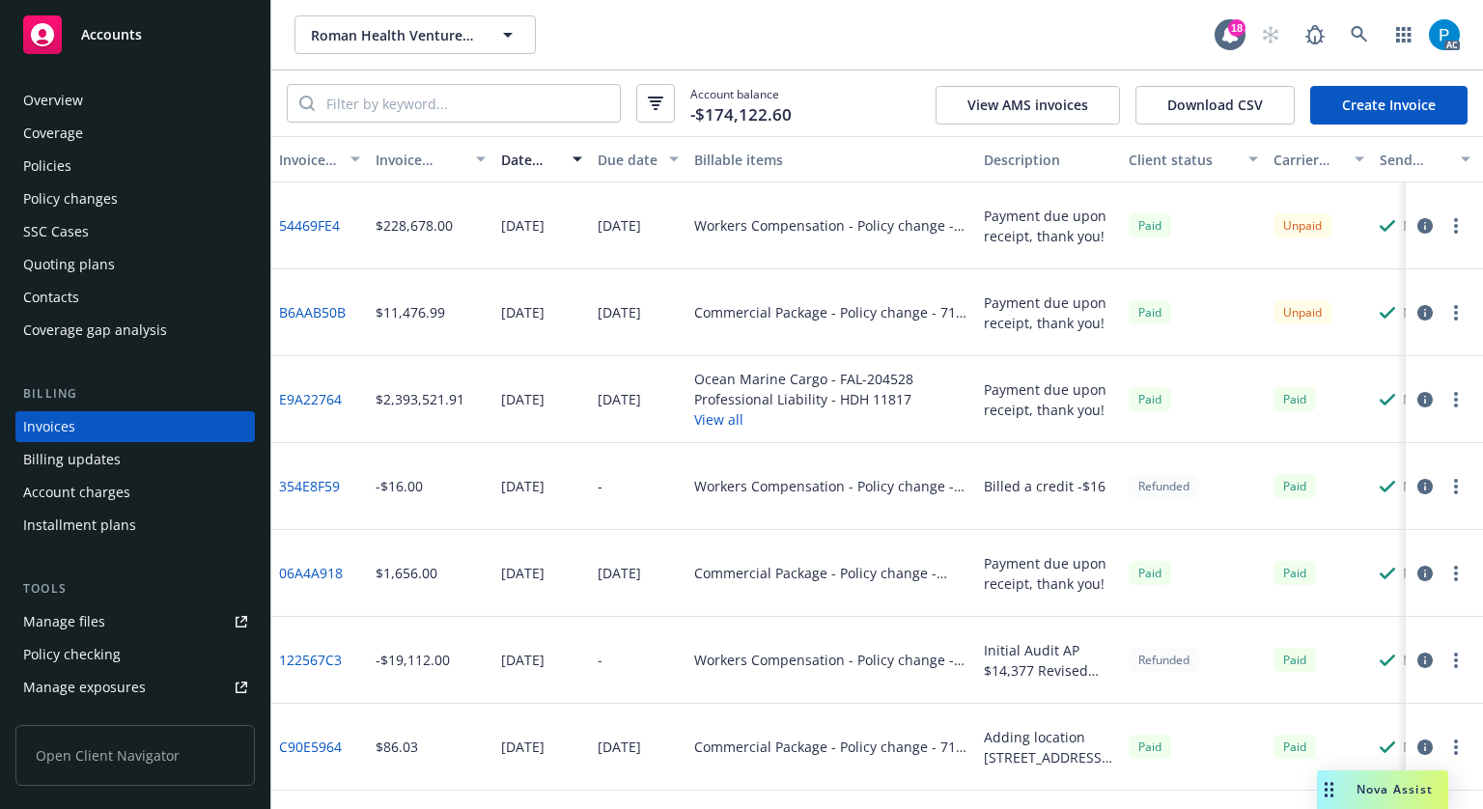
click at [1417, 308] on icon "button" at bounding box center [1424, 312] width 15 height 15
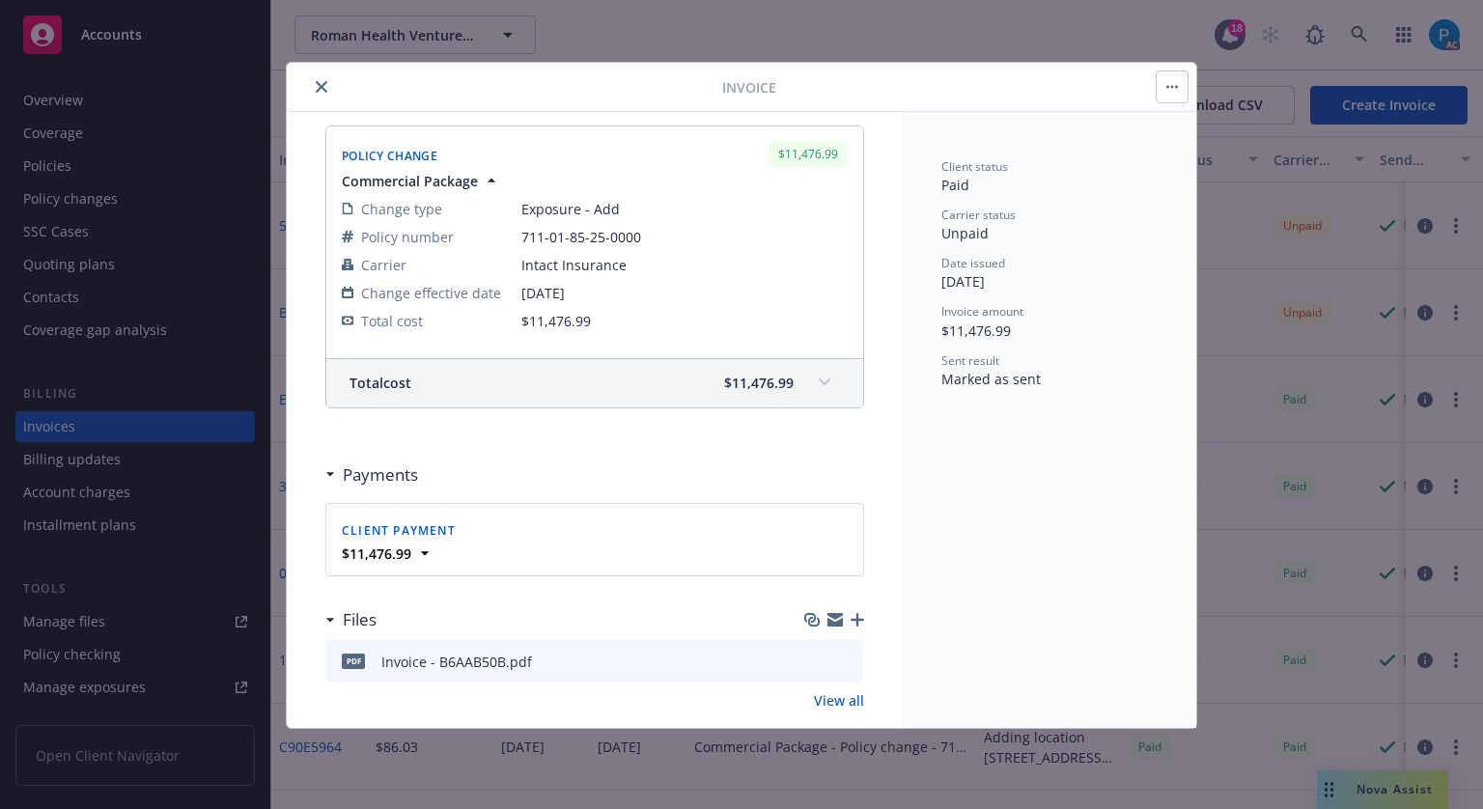
scroll to position [290, 0]
